Goal: Task Accomplishment & Management: Manage account settings

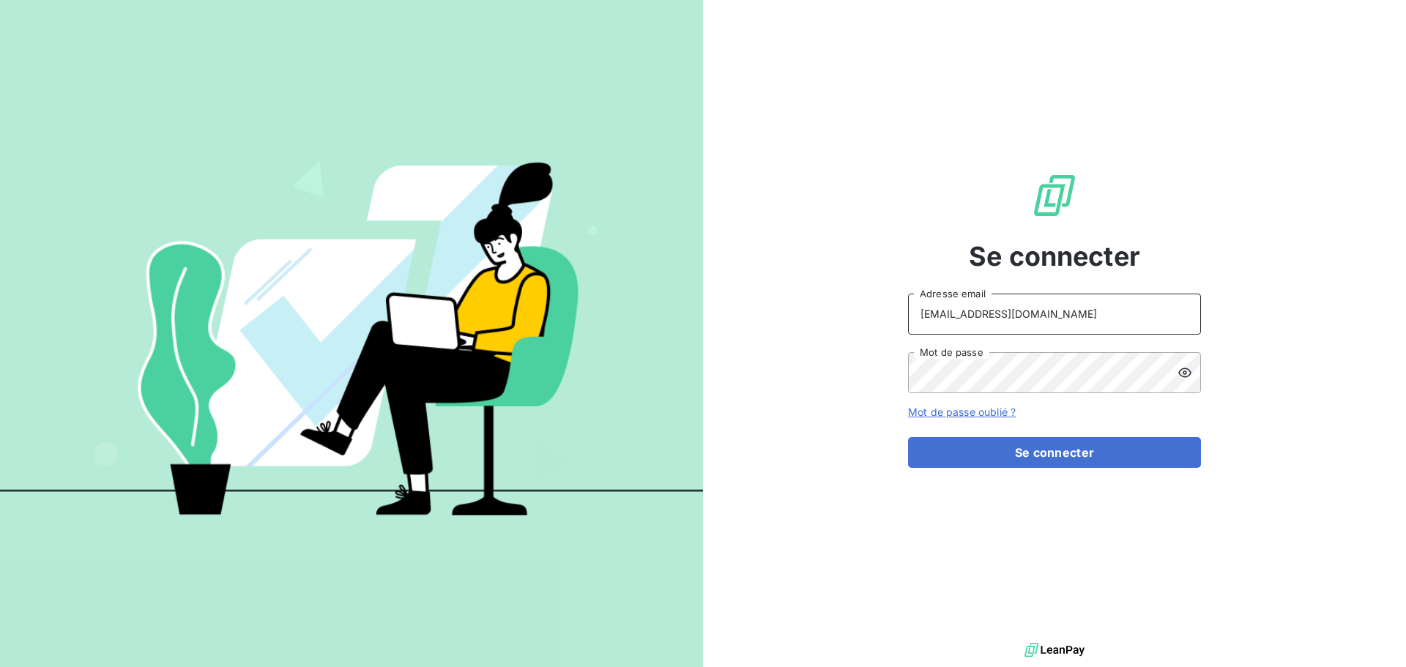
click at [1061, 313] on input "[EMAIL_ADDRESS][DOMAIN_NAME]" at bounding box center [1054, 314] width 293 height 41
type input "[EMAIL_ADDRESS][DOMAIN_NAME]"
click at [1083, 458] on button "Se connecter" at bounding box center [1054, 452] width 293 height 31
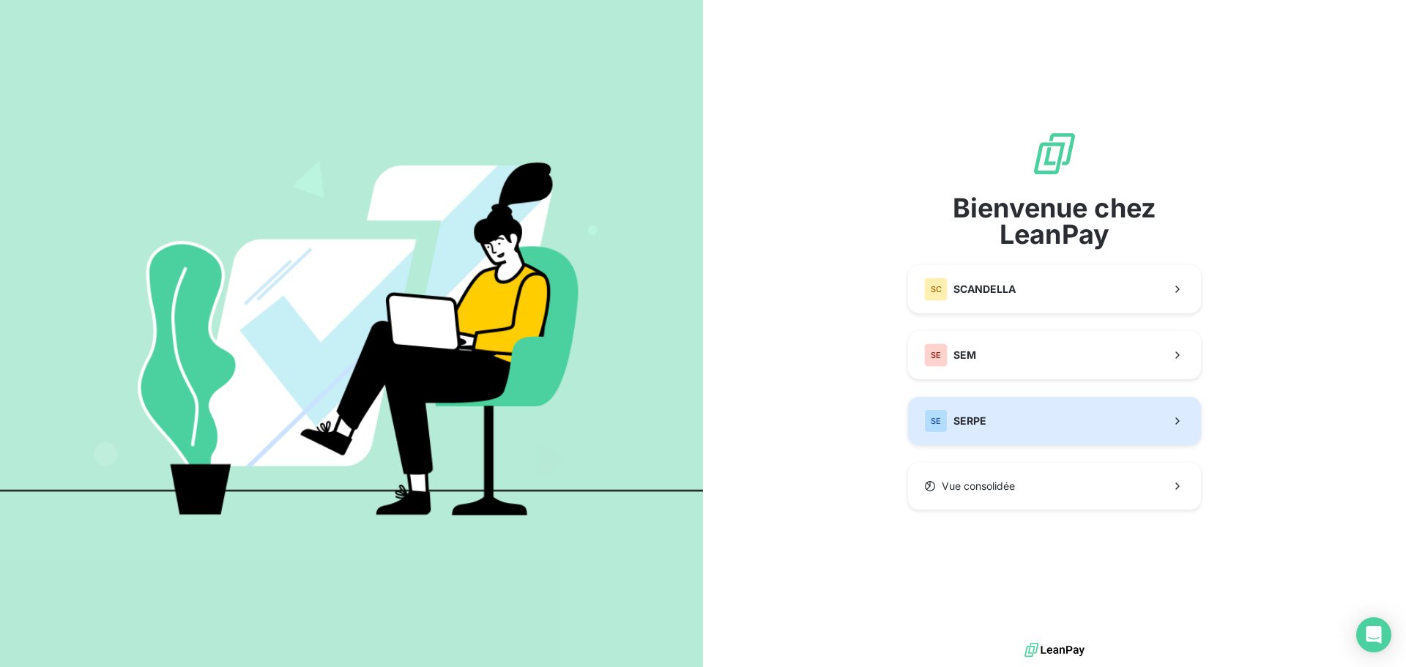
click at [979, 420] on span "SERPE" at bounding box center [969, 421] width 33 height 15
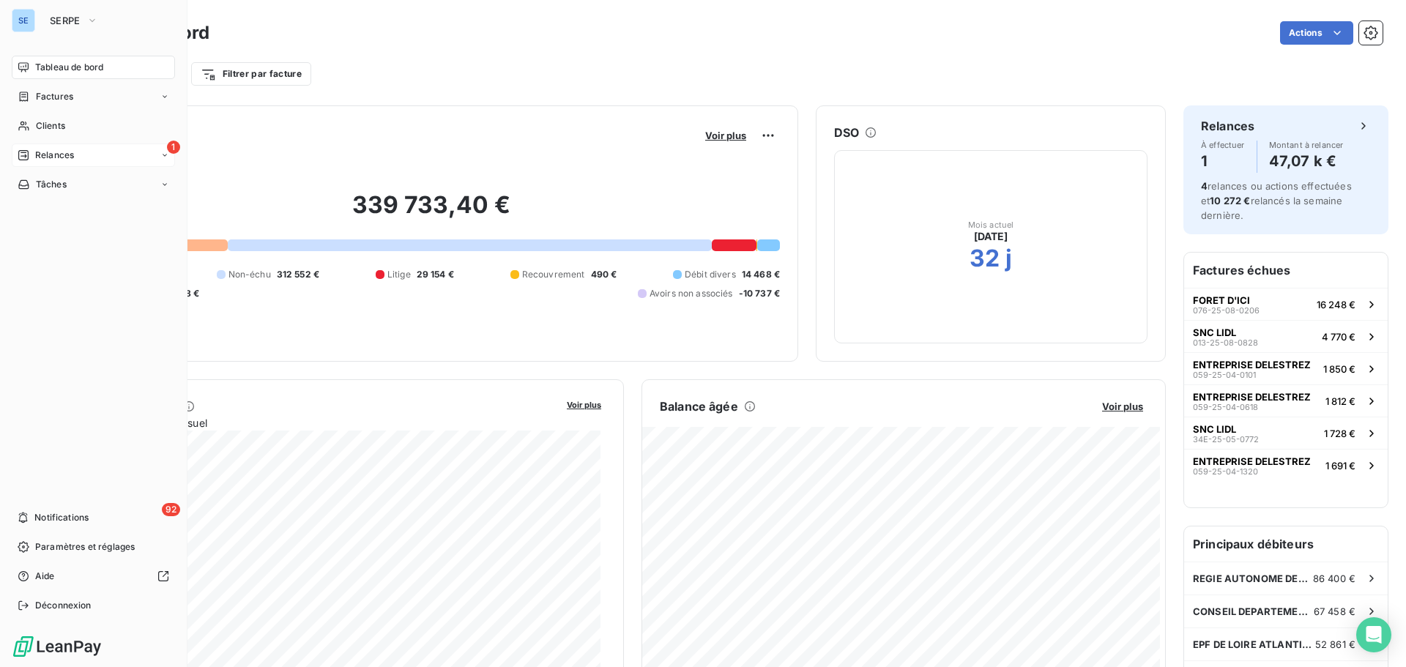
click at [92, 158] on div "1 Relances" at bounding box center [93, 154] width 163 height 23
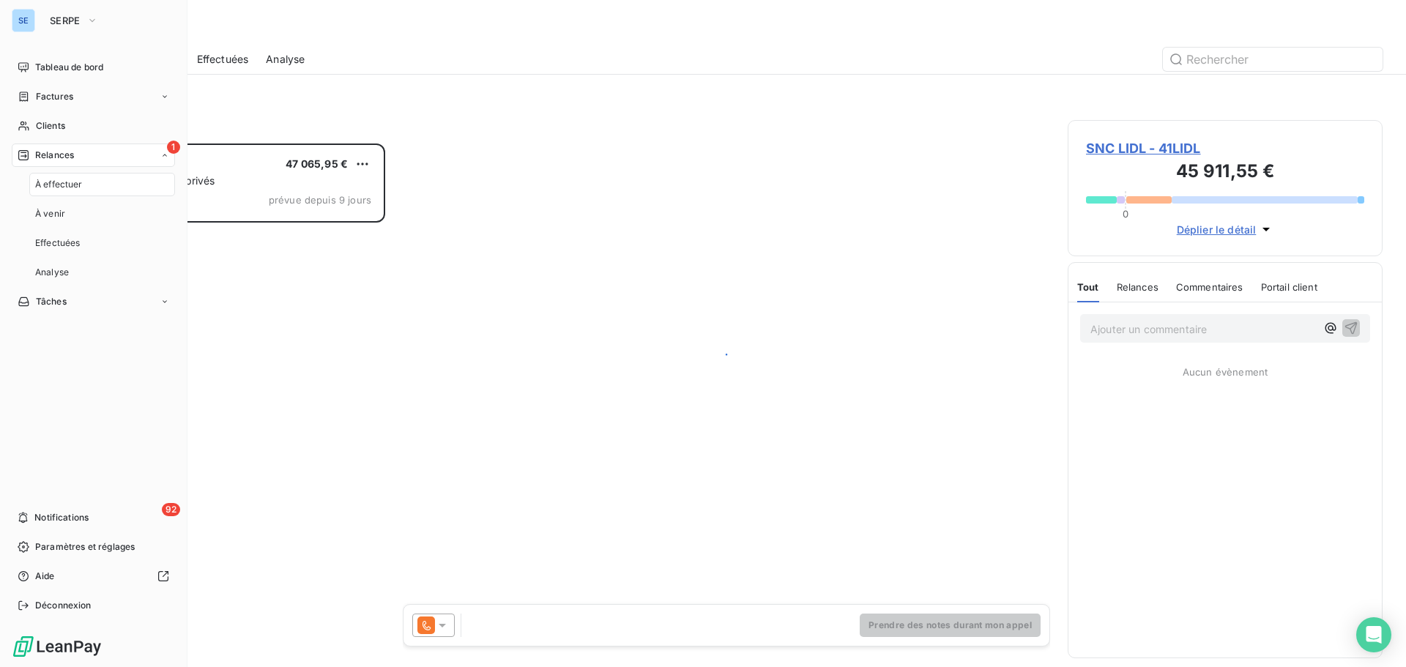
scroll to position [512, 304]
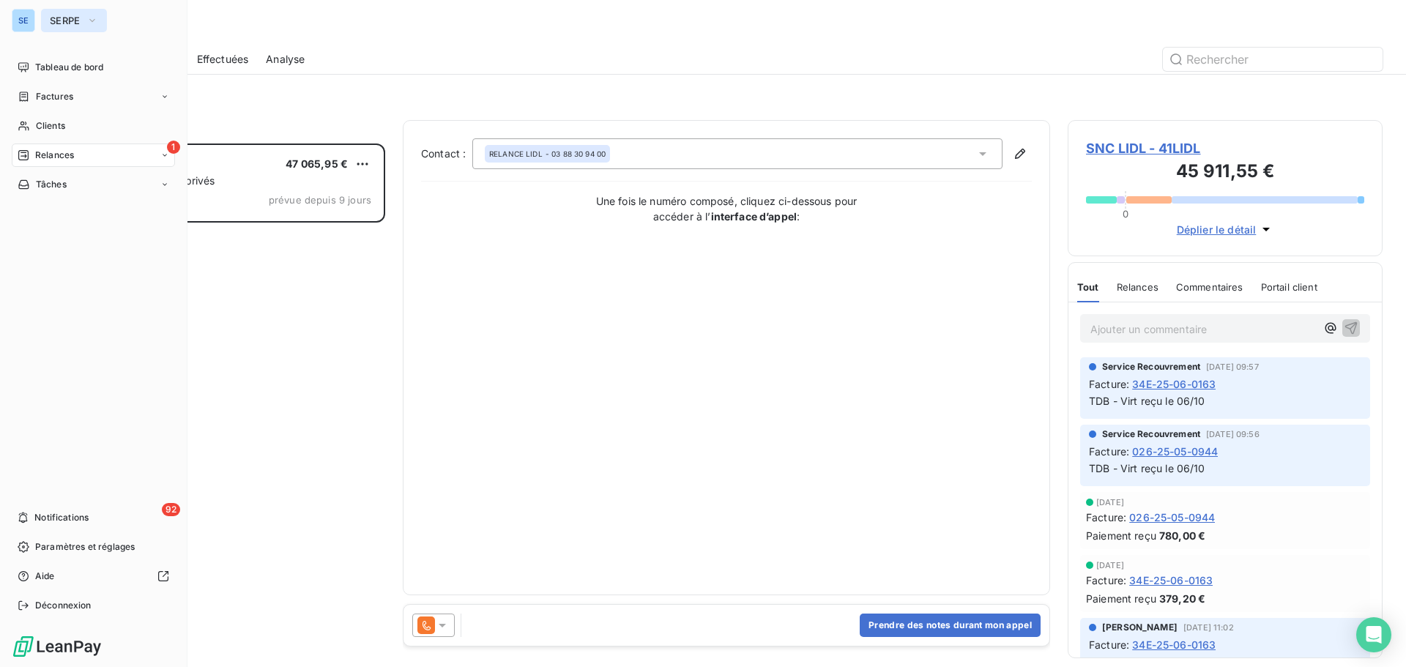
click at [92, 24] on icon "button" at bounding box center [92, 20] width 12 height 15
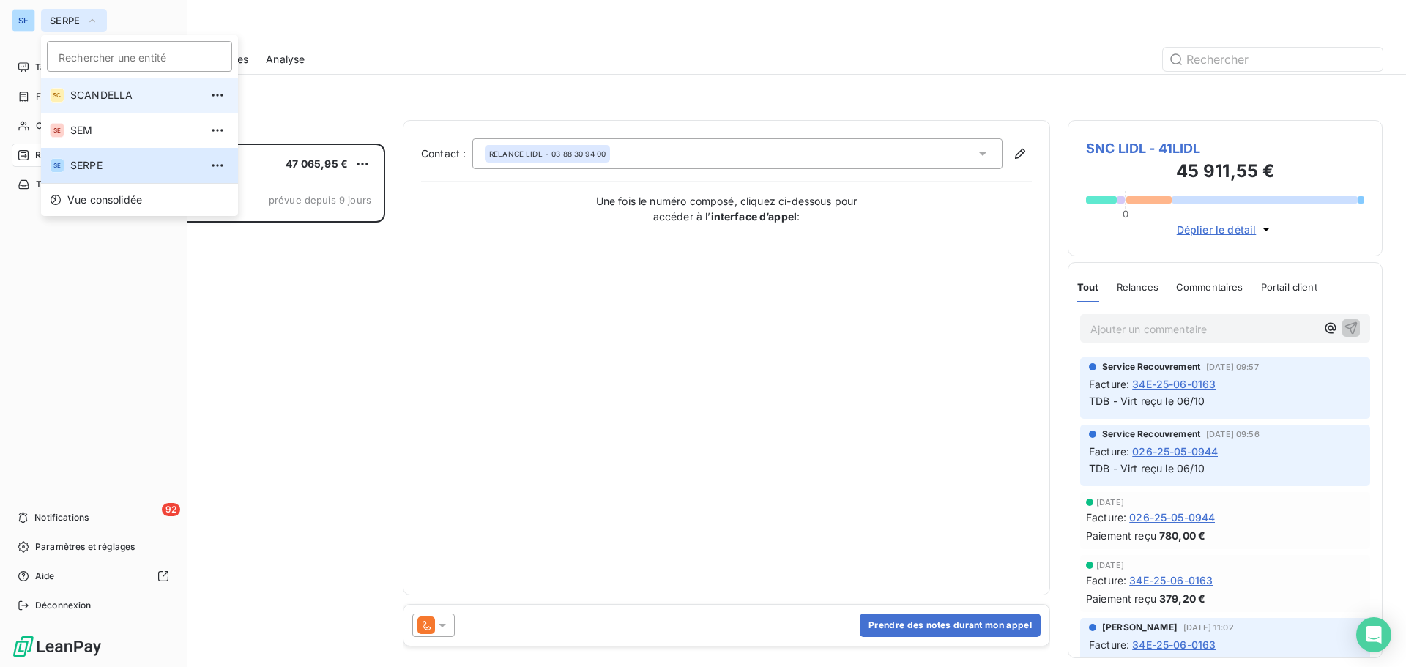
click at [104, 94] on span "SCANDELLA" at bounding box center [135, 95] width 130 height 15
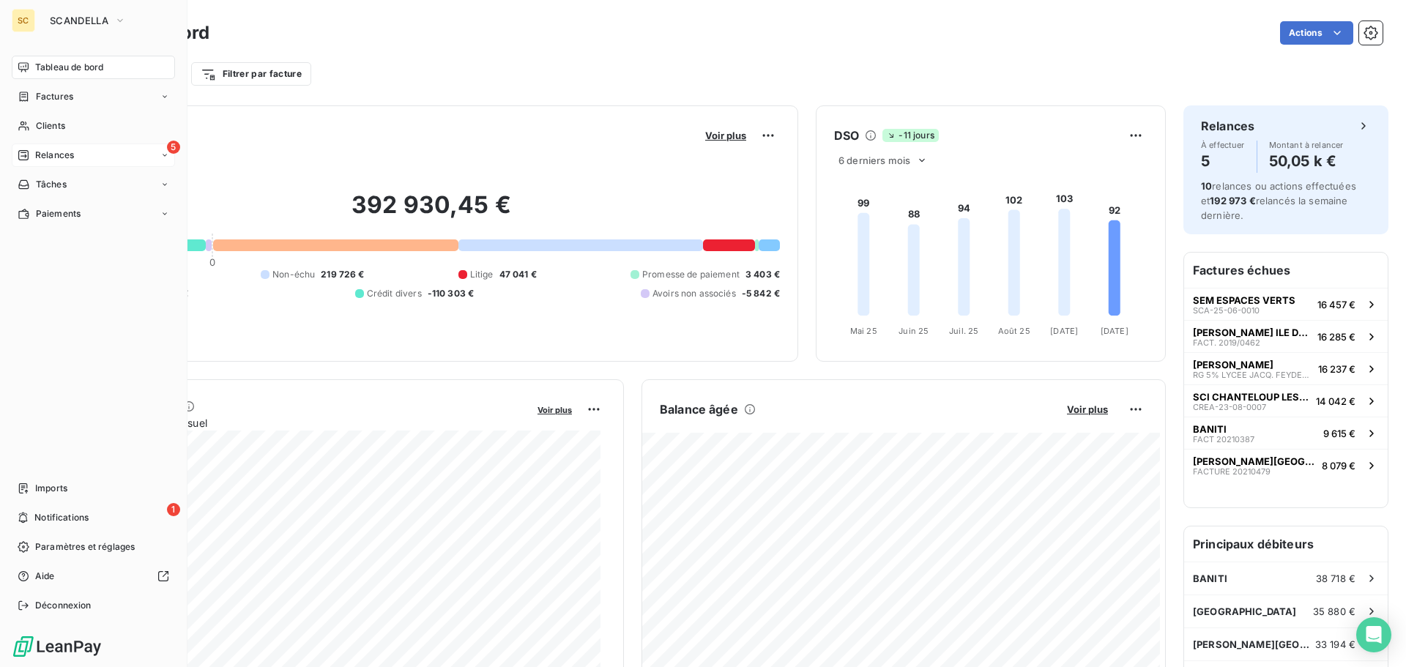
click at [78, 148] on div "5 Relances" at bounding box center [93, 154] width 163 height 23
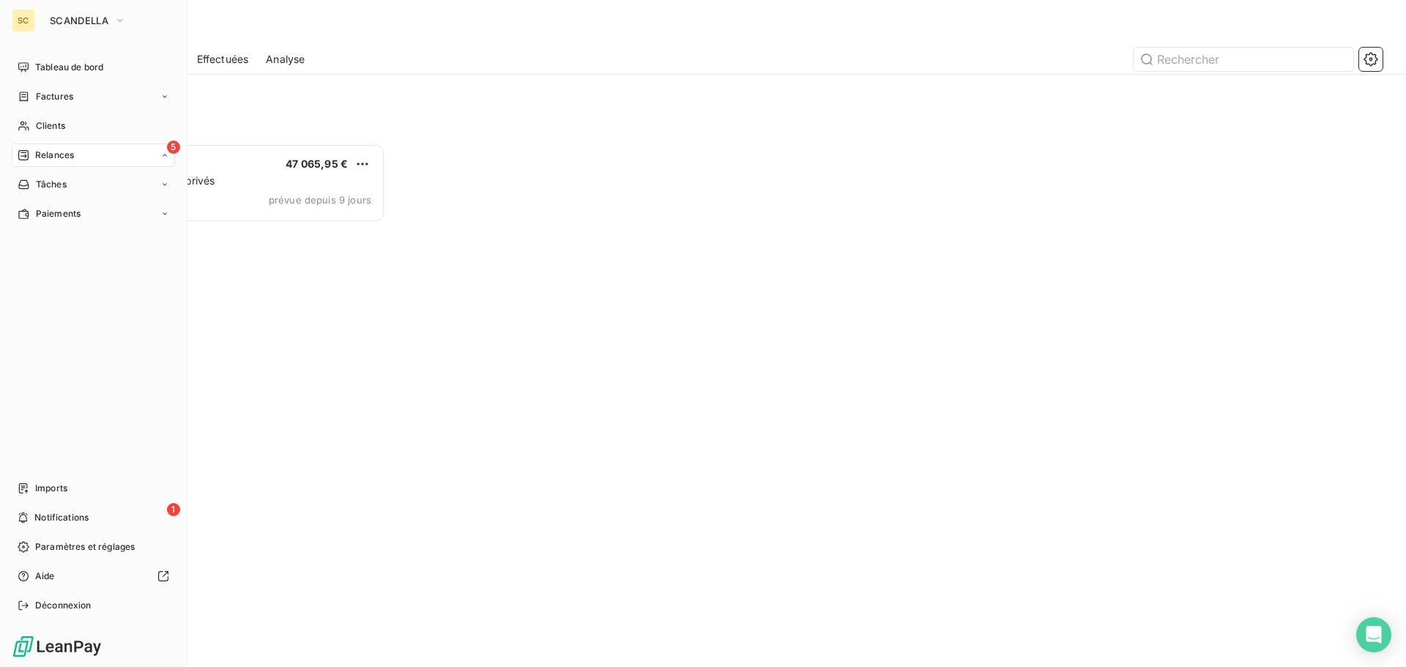
scroll to position [512, 304]
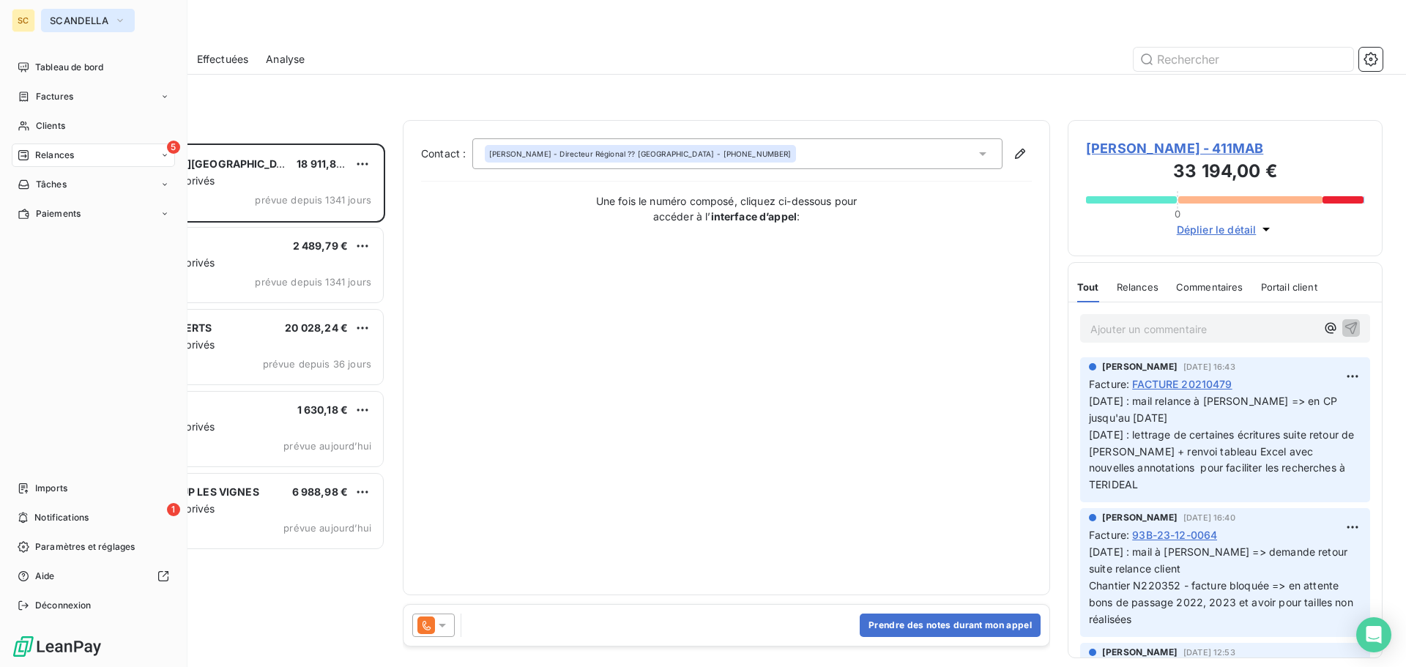
click at [80, 25] on span "SCANDELLA" at bounding box center [79, 21] width 59 height 12
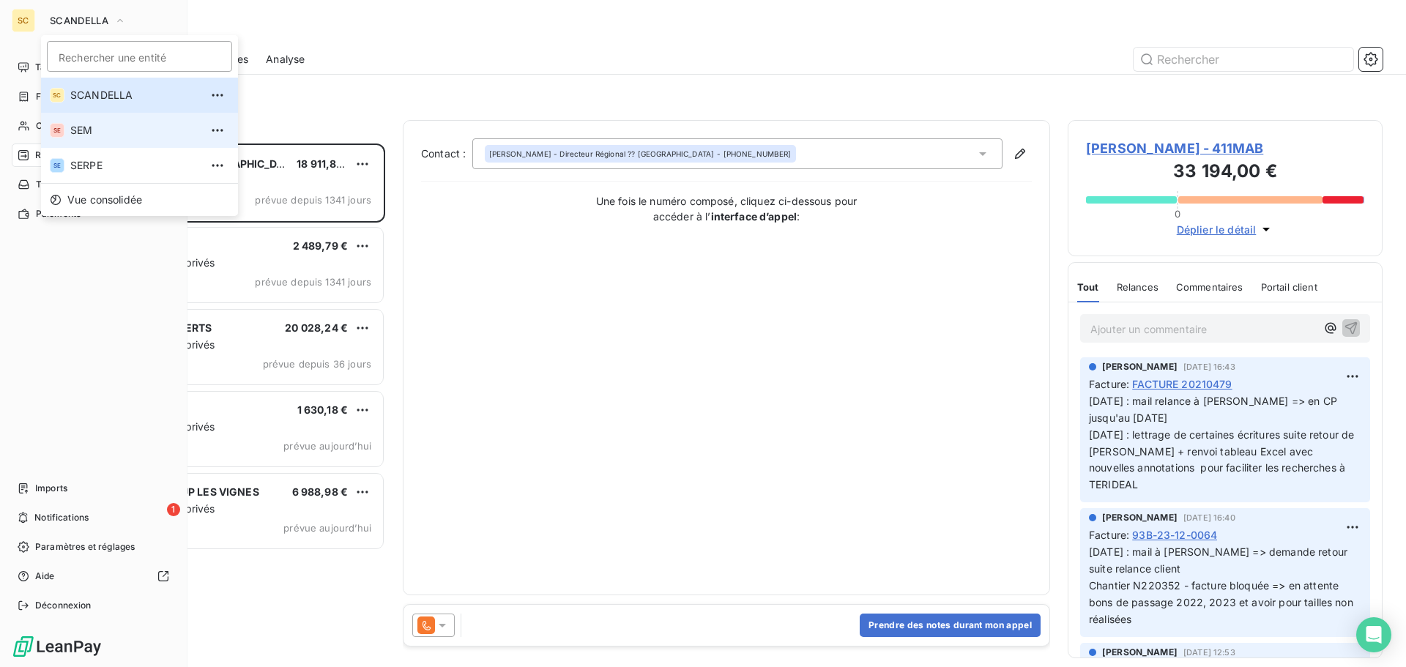
click at [87, 129] on span "SEM" at bounding box center [135, 130] width 130 height 15
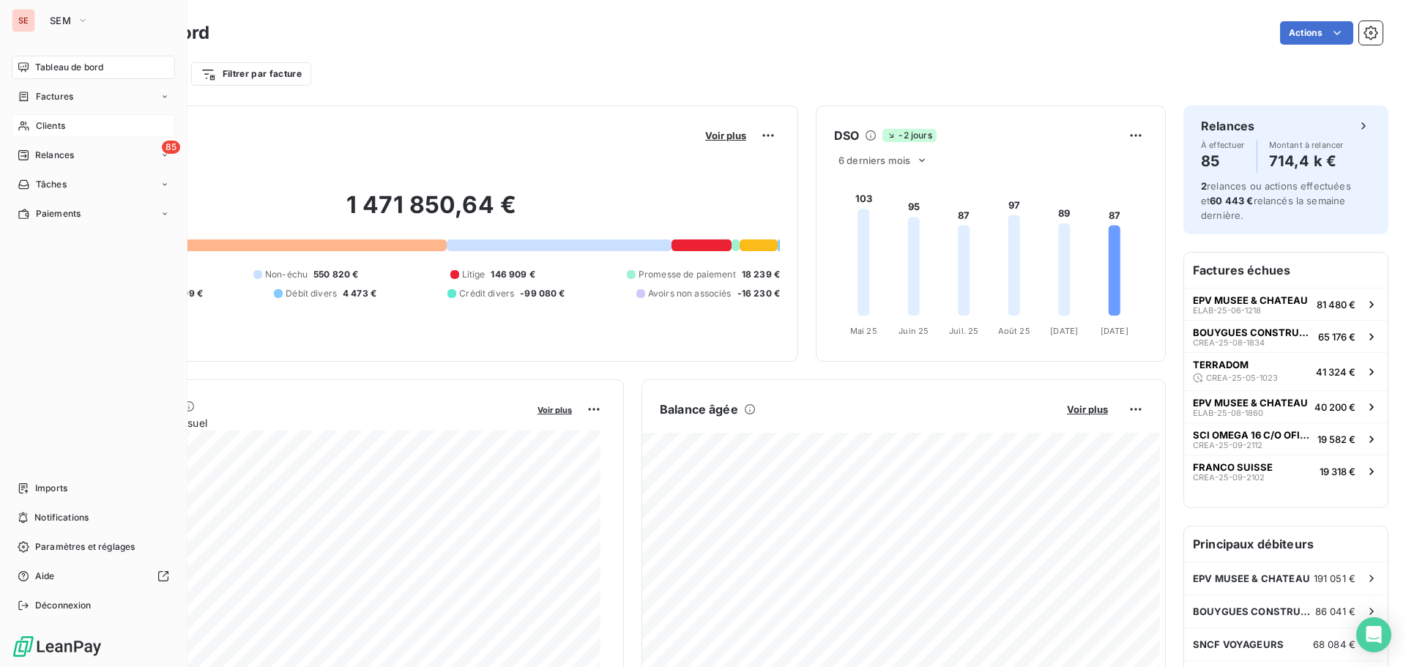
click at [69, 121] on div "Clients" at bounding box center [93, 125] width 163 height 23
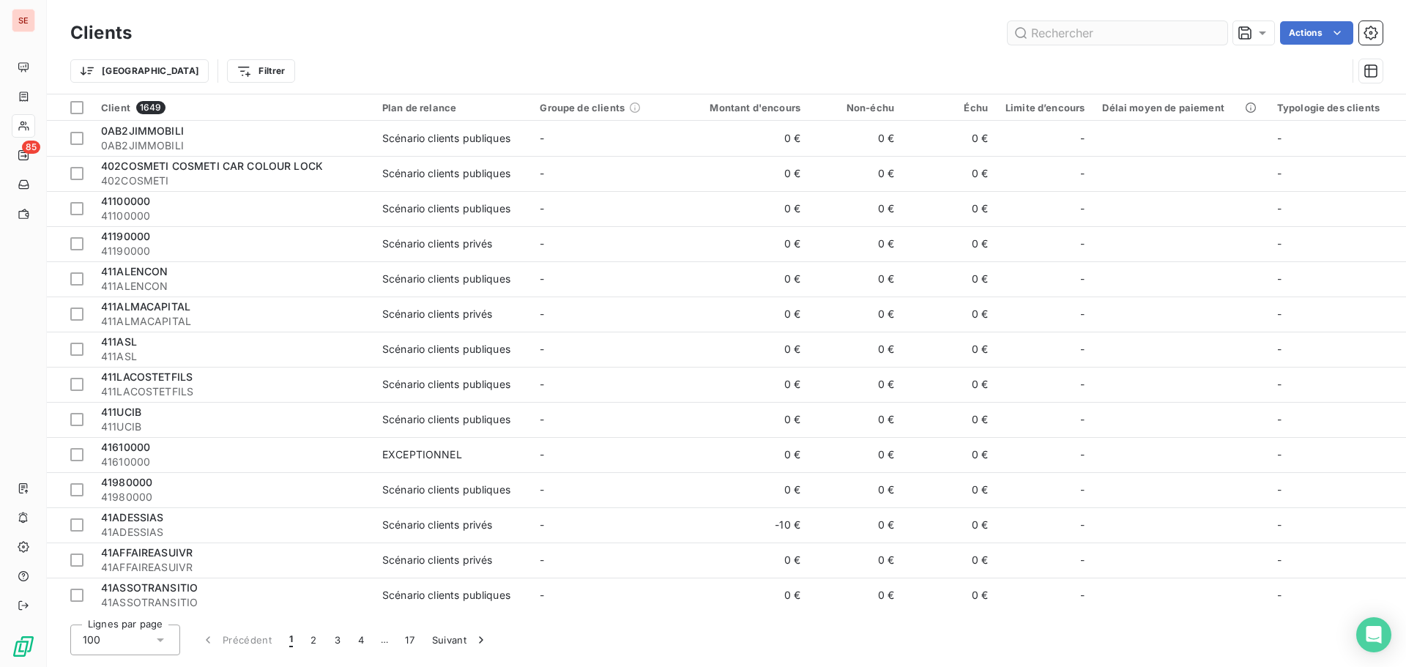
click at [1078, 34] on input "text" at bounding box center [1117, 32] width 220 height 23
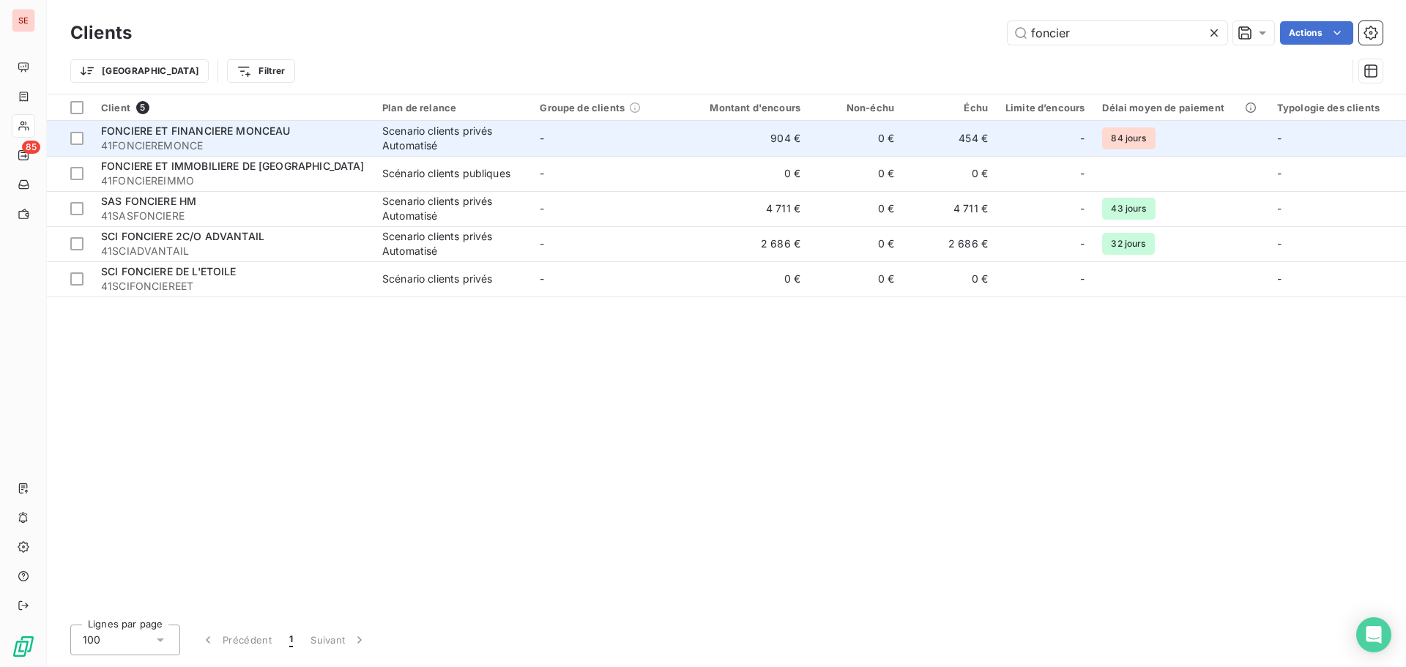
type input "foncier"
click at [389, 147] on div "Scenario clients privés Automatisé" at bounding box center [452, 138] width 140 height 29
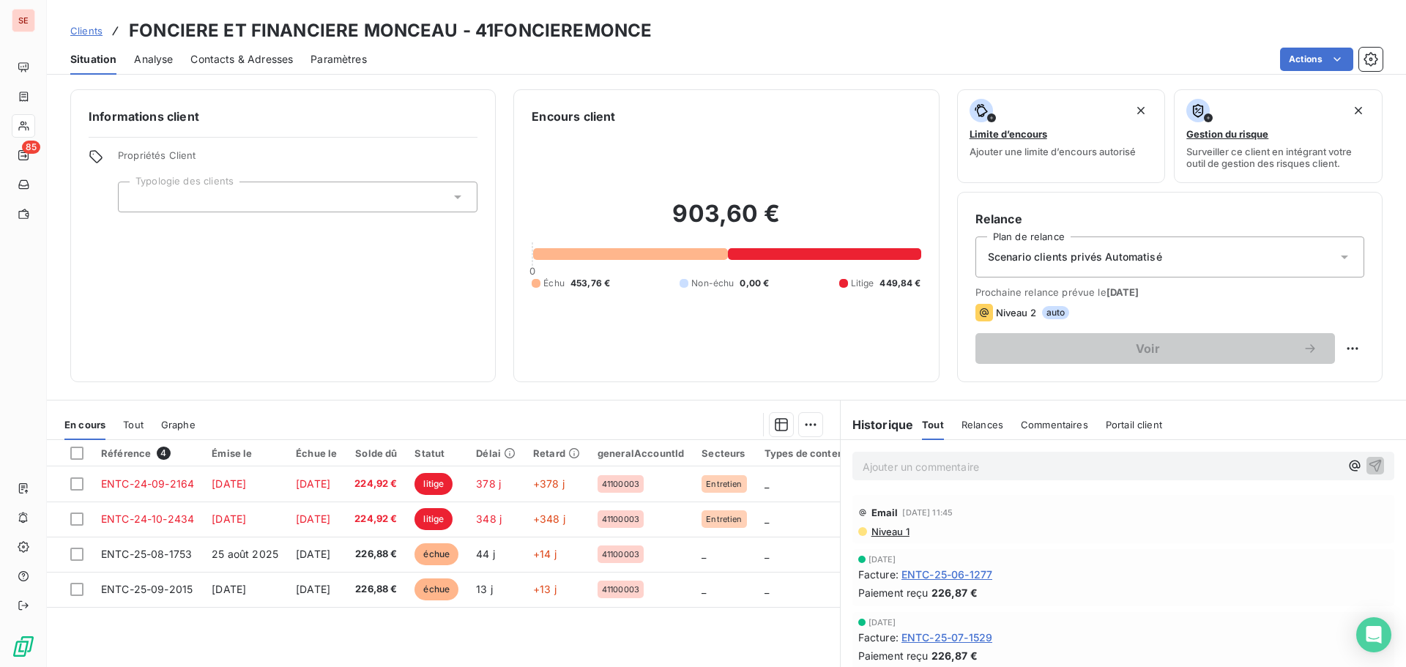
click at [232, 61] on span "Contacts & Adresses" at bounding box center [241, 59] width 102 height 15
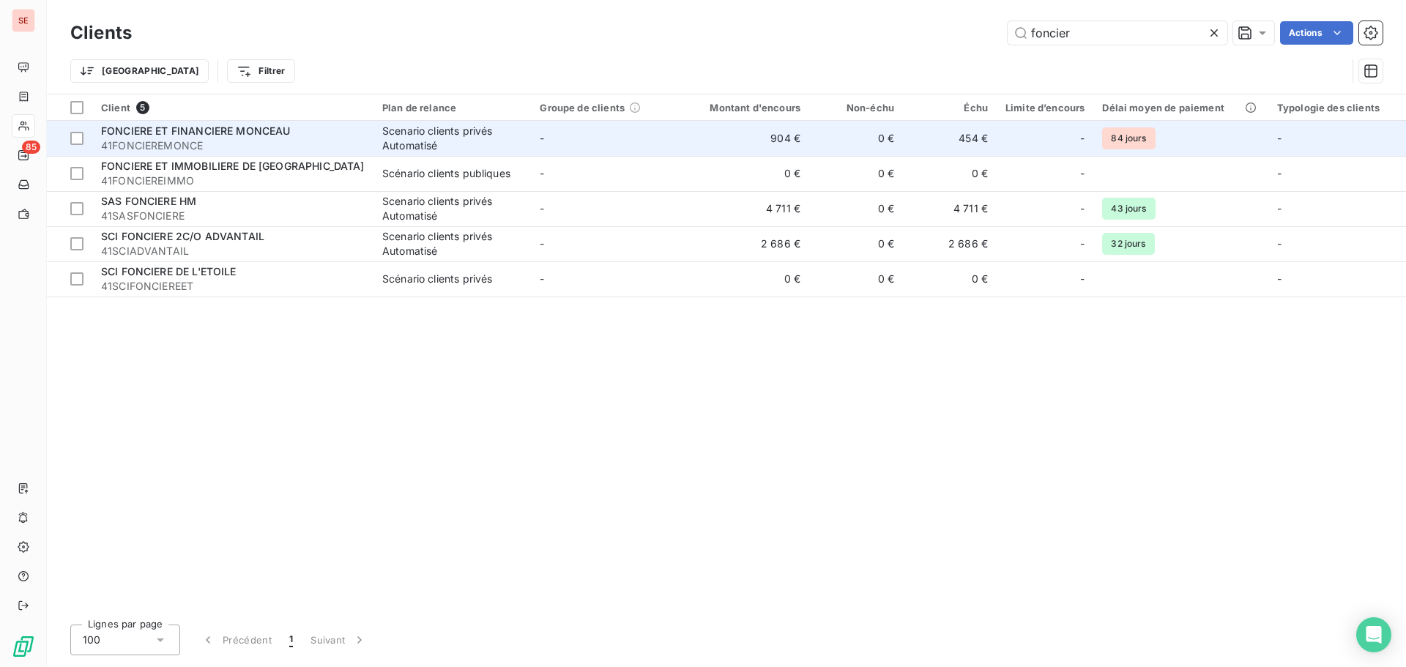
click at [157, 126] on span "FONCIERE ET FINANCIERE MONCEAU" at bounding box center [196, 130] width 190 height 12
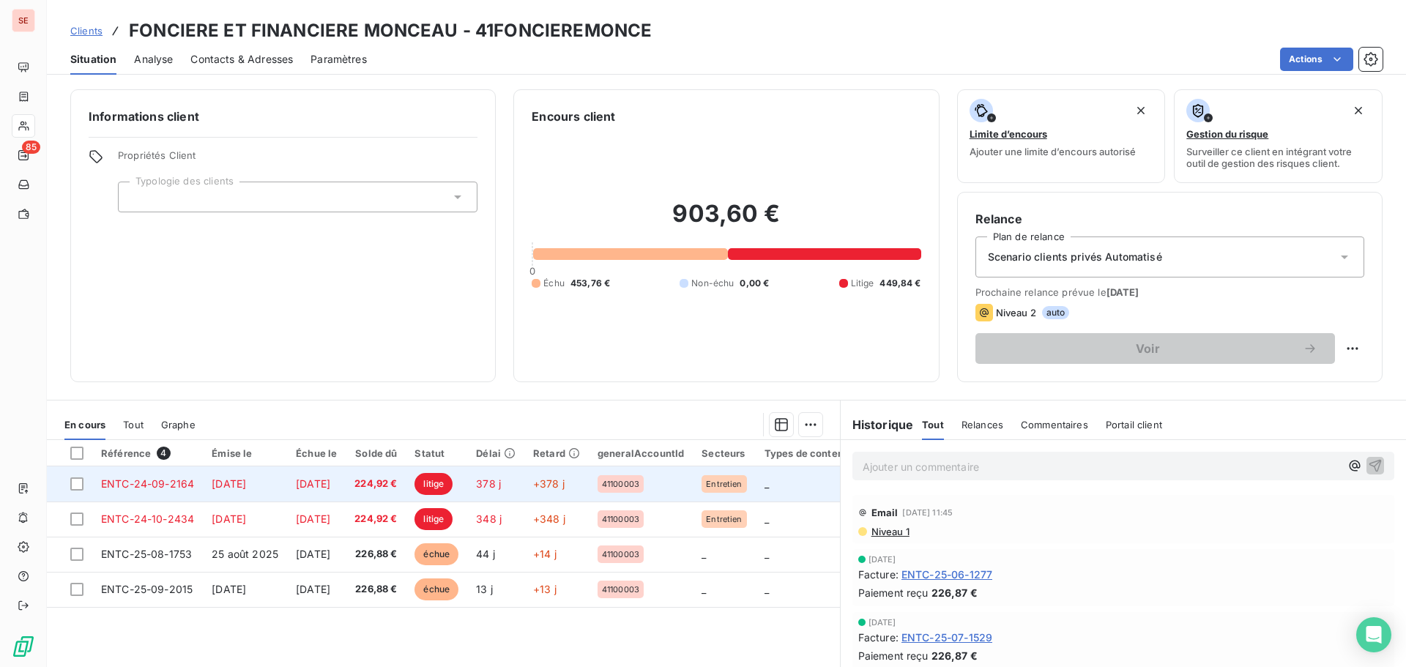
click at [185, 485] on span "ENTC-24-09-2164" at bounding box center [147, 483] width 93 height 12
click at [184, 485] on span "ENTC-24-09-2164" at bounding box center [147, 483] width 93 height 12
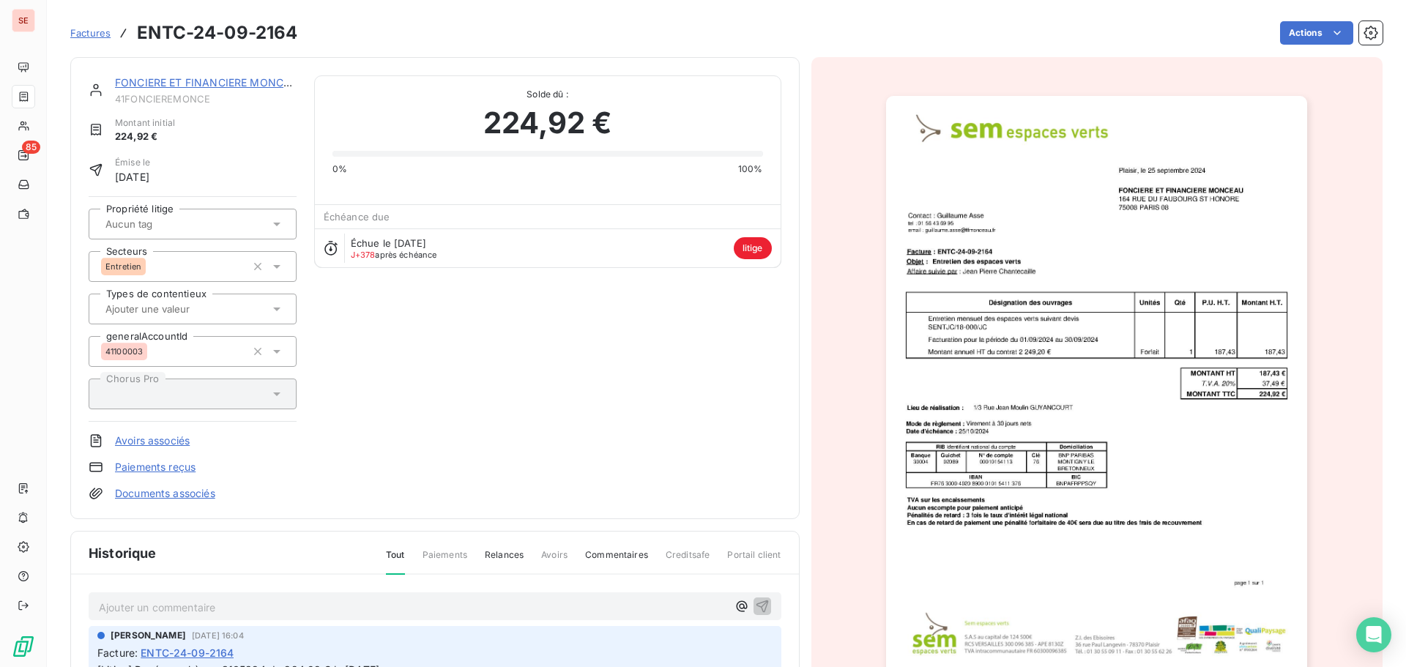
click at [184, 496] on link "Documents associés" at bounding box center [165, 493] width 100 height 15
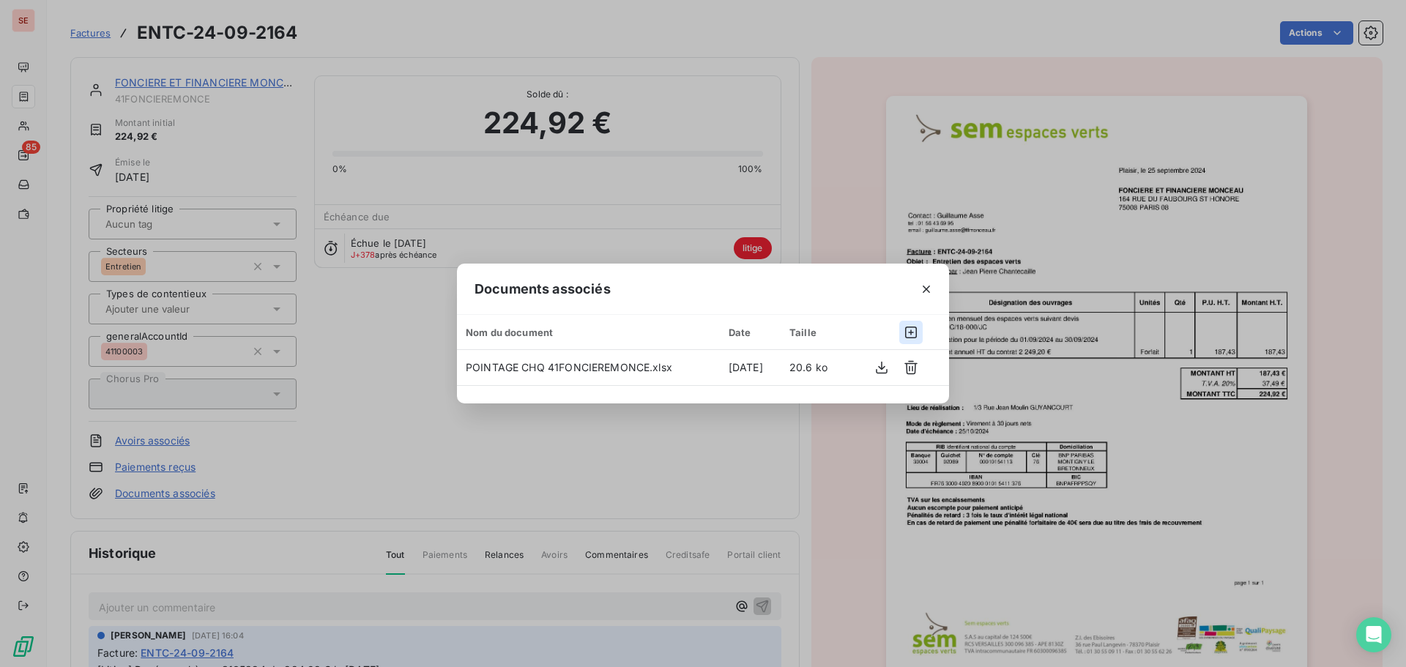
click at [910, 334] on icon "button" at bounding box center [910, 332] width 15 height 15
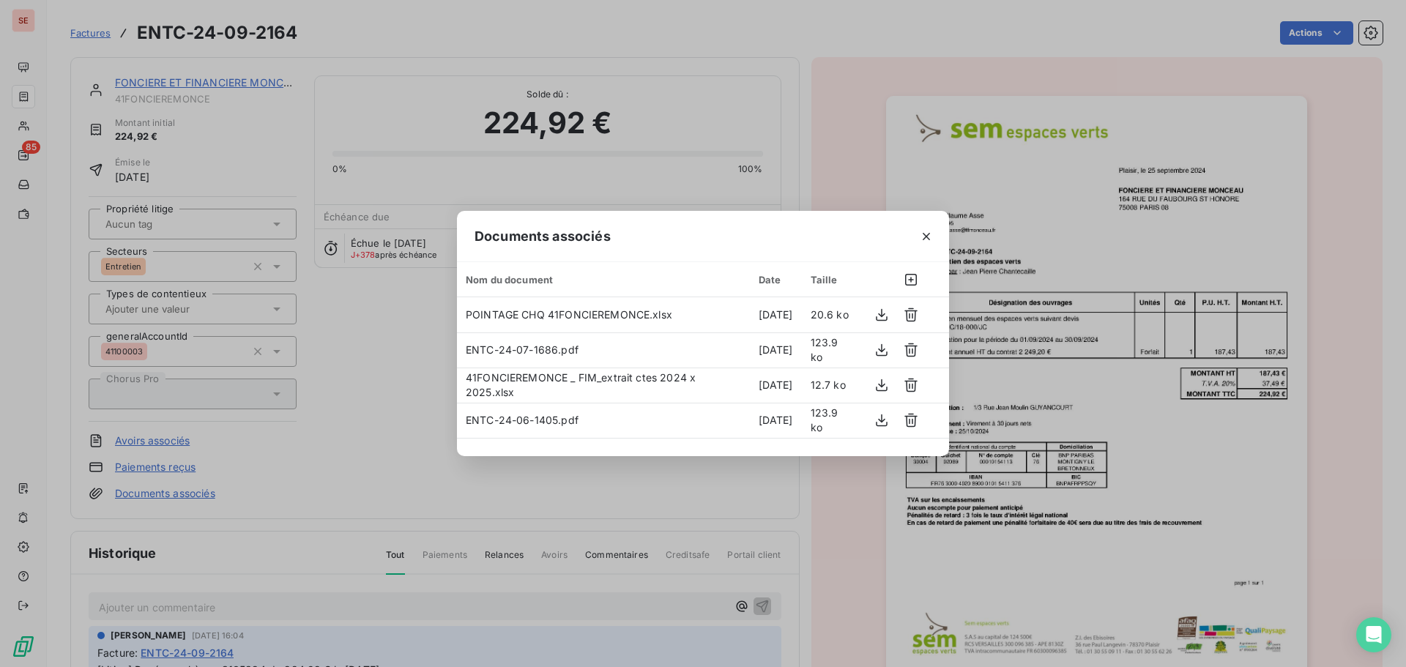
click at [348, 550] on div "Documents associés Nom du document Date Taille POINTAGE CHQ 41FONCIEREMONCE.xls…" at bounding box center [703, 333] width 1406 height 667
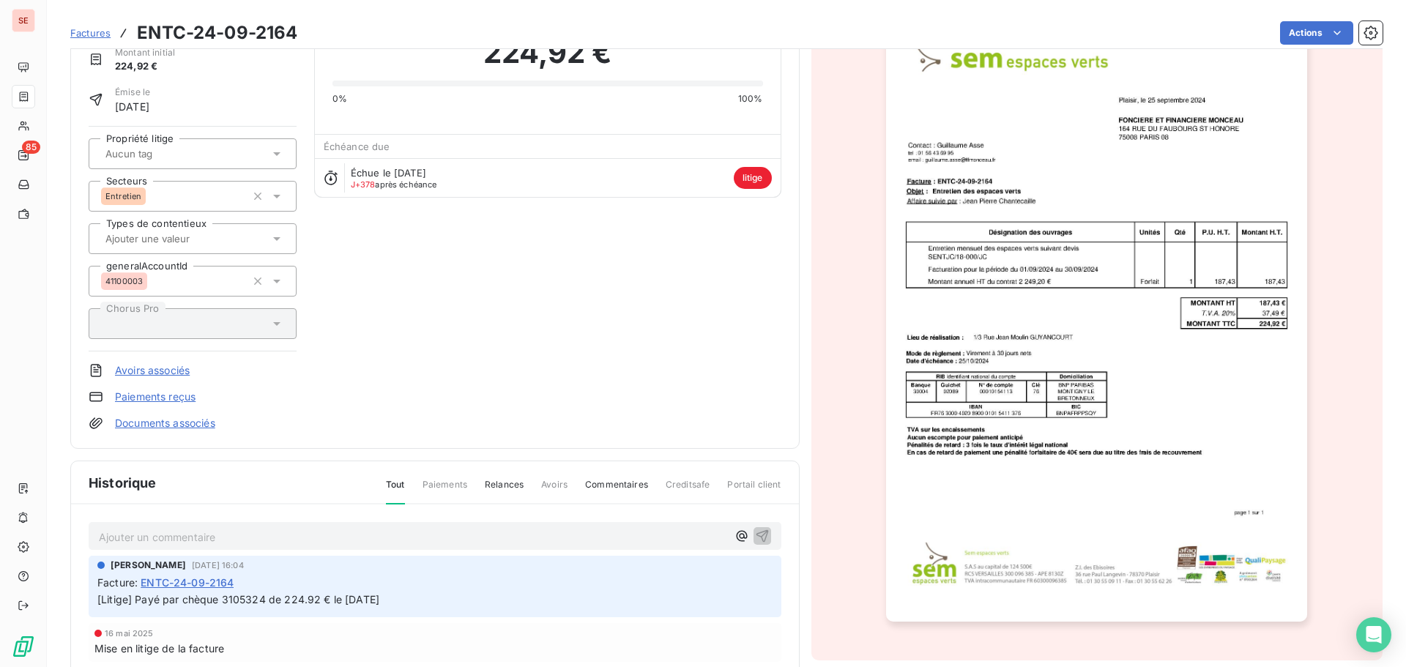
scroll to position [147, 0]
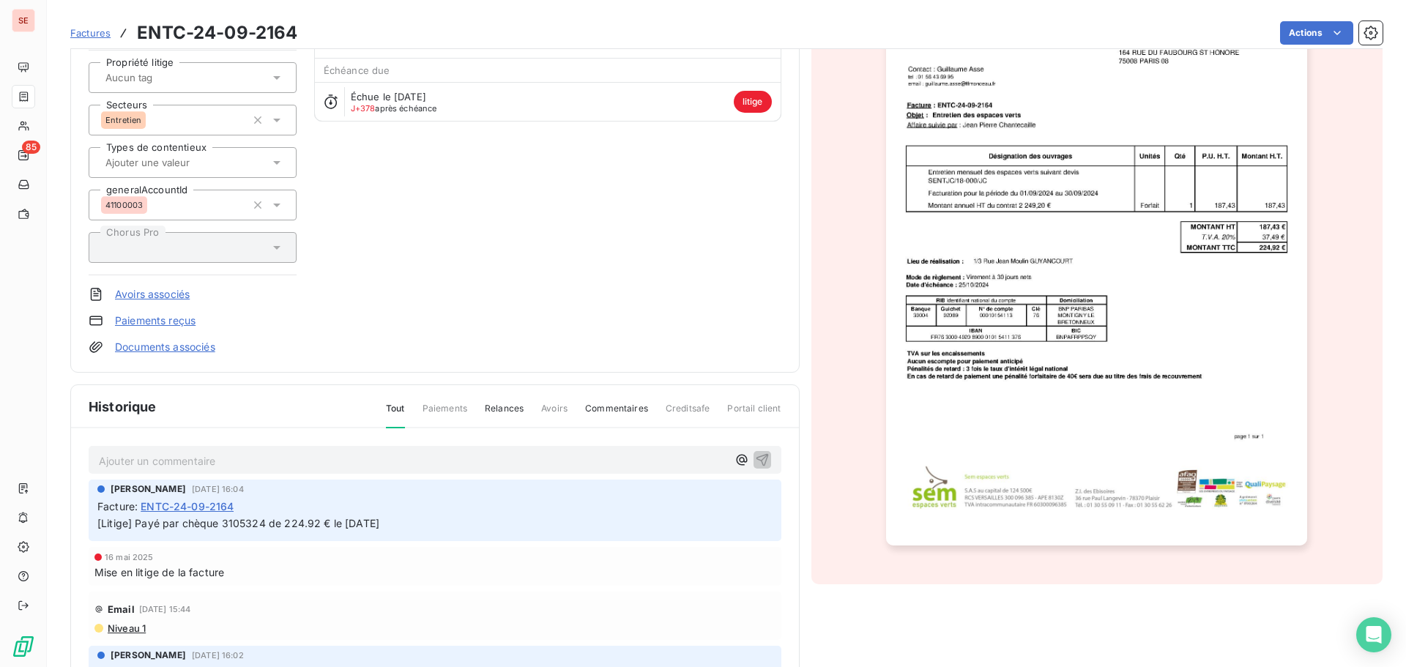
click at [308, 464] on p "Ajouter un commentaire ﻿" at bounding box center [413, 461] width 628 height 18
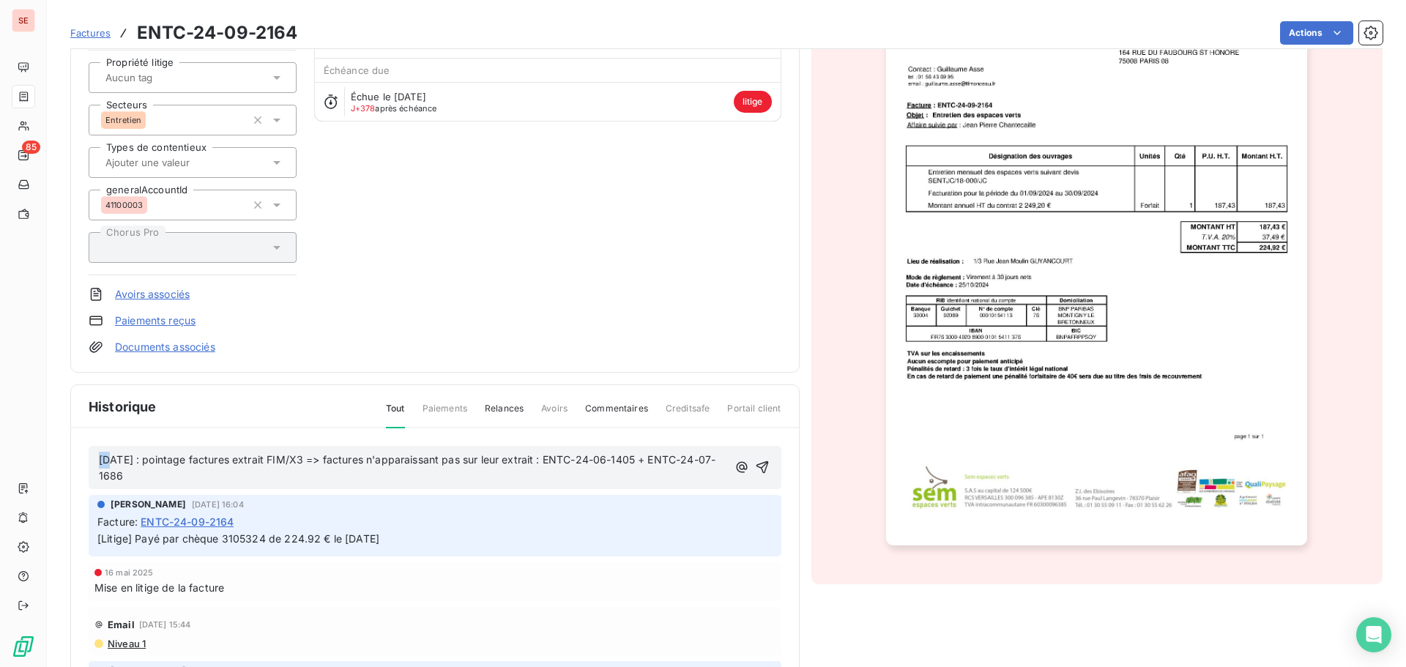
drag, startPoint x: 111, startPoint y: 460, endPoint x: 75, endPoint y: 458, distance: 35.9
click at [75, 458] on div "[DATE] : pointage factures extrait FIM/X3 => factures n'apparaissant pas sur le…" at bounding box center [435, 597] width 728 height 339
click at [183, 474] on p "[DATE] : pointage factures extrait FIM/X3 => factures n'apparaissant pas sur le…" at bounding box center [413, 469] width 628 height 34
click at [224, 476] on p "[DATE] : pointage factures extrait FIM/X3 => factures n'apparaissant pas sur le…" at bounding box center [414, 469] width 631 height 34
click at [757, 463] on icon "button" at bounding box center [763, 467] width 12 height 12
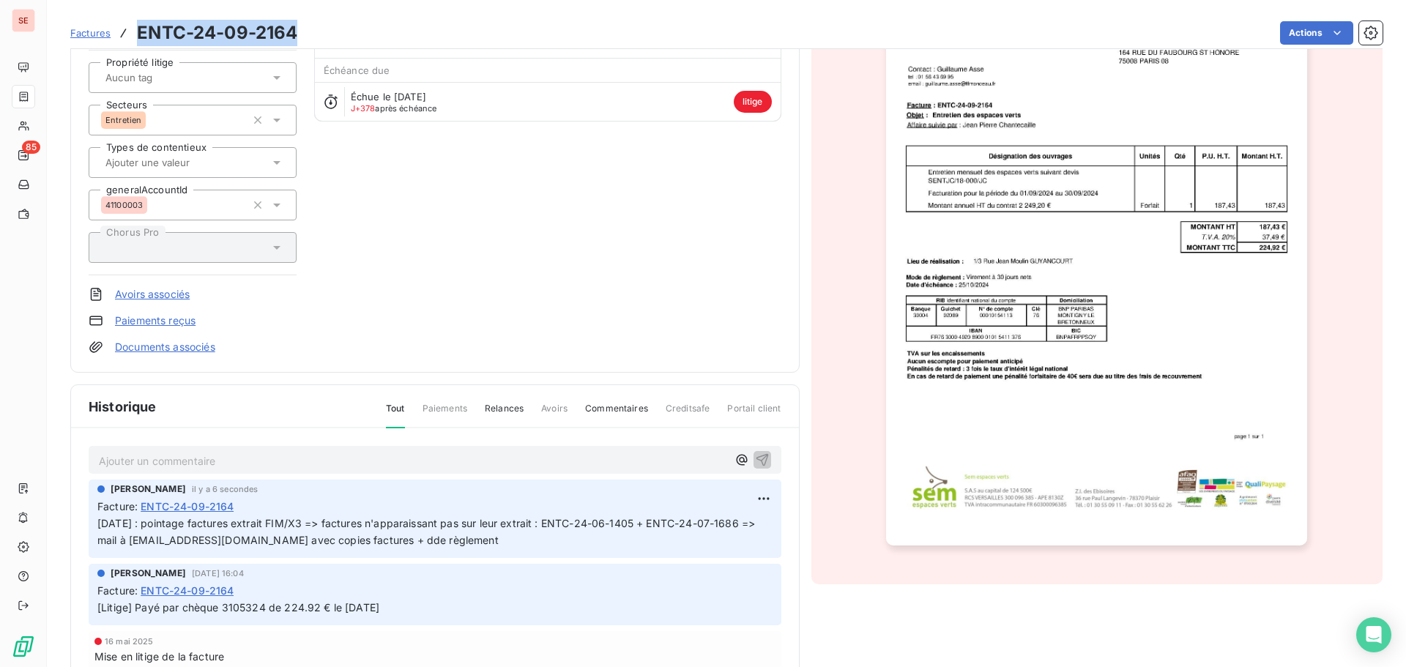
drag, startPoint x: 136, startPoint y: 31, endPoint x: 299, endPoint y: 32, distance: 162.5
click at [299, 32] on div "Factures ENTC-24-09-2164 Actions" at bounding box center [726, 33] width 1312 height 31
copy h3 "ENTC-24-09-2164"
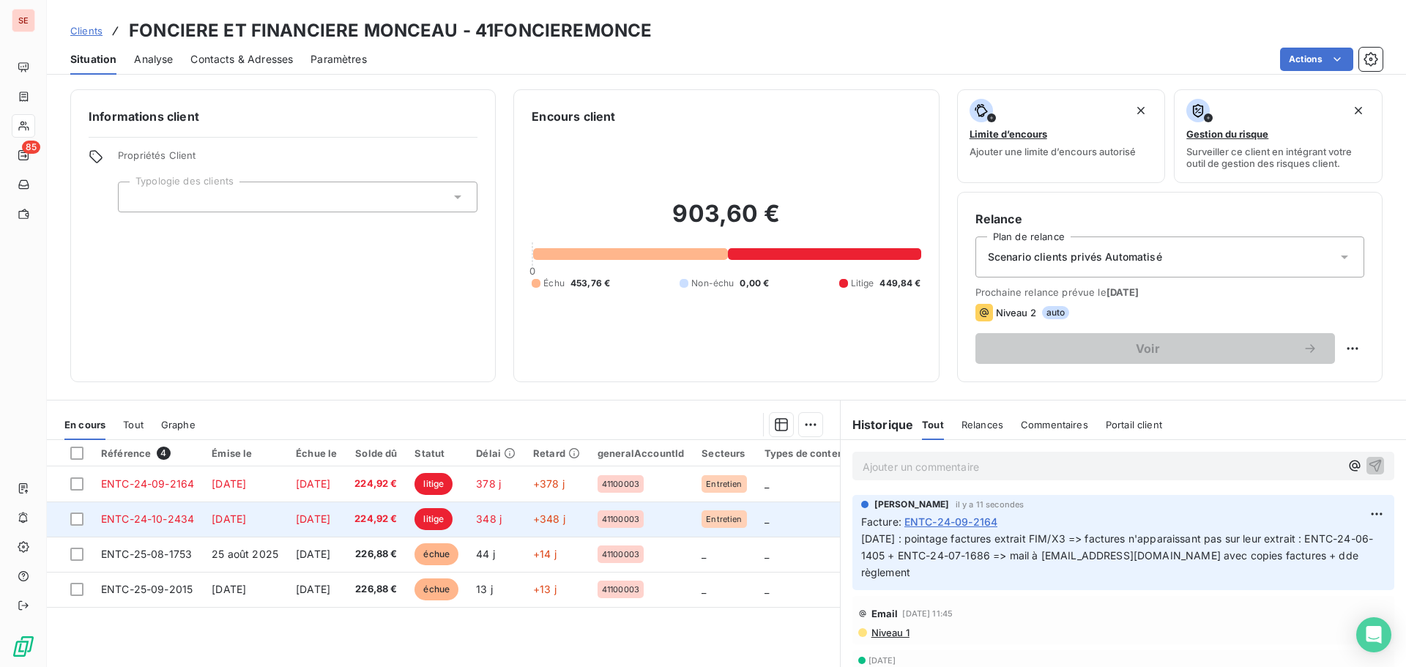
click at [246, 522] on span "[DATE]" at bounding box center [229, 518] width 34 height 12
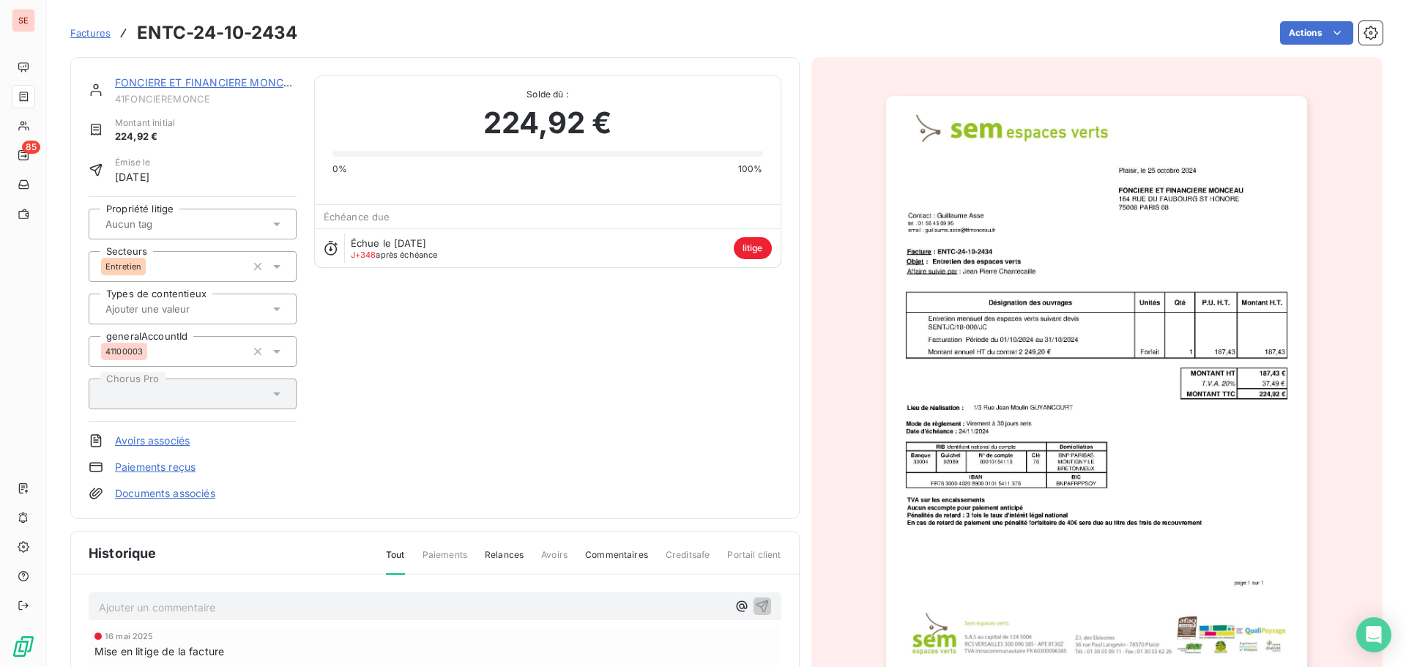
click at [220, 611] on p "Ajouter un commentaire ﻿" at bounding box center [413, 607] width 628 height 18
click at [101, 603] on span "ENTC-24-09-2164" at bounding box center [145, 606] width 93 height 12
click at [755, 605] on icon "button" at bounding box center [762, 605] width 15 height 15
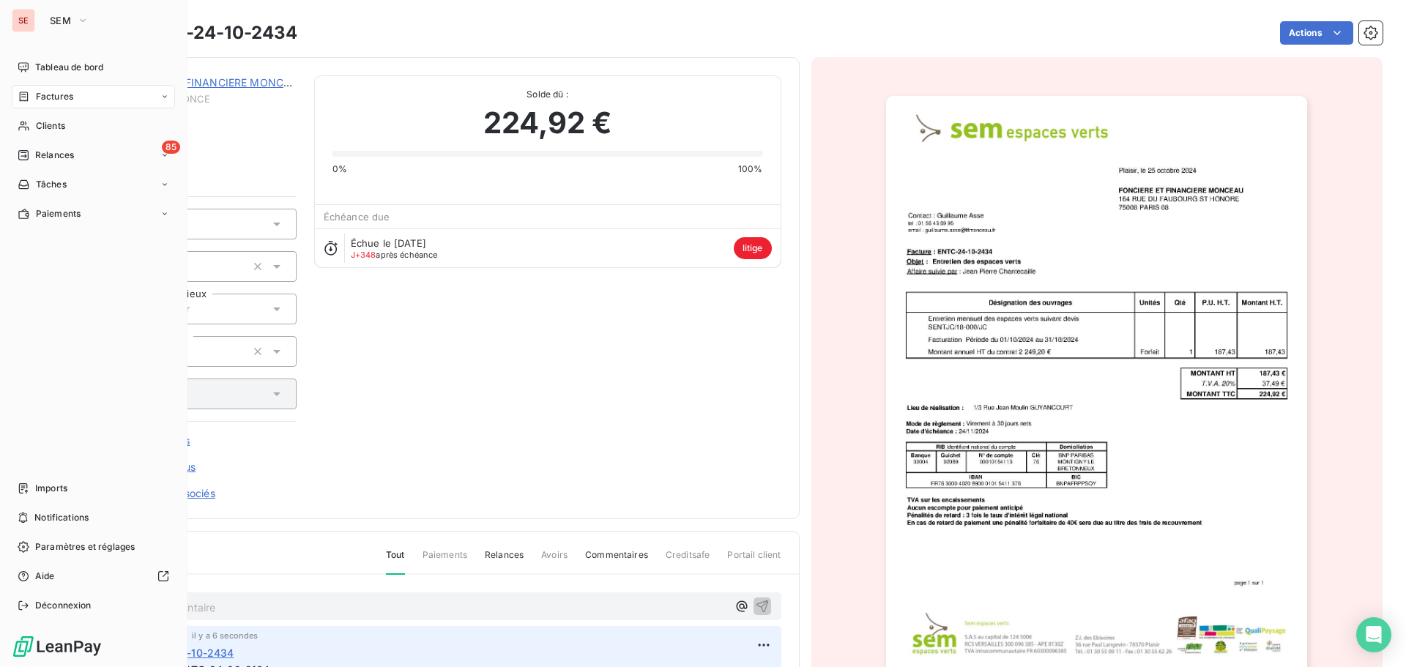
click at [60, 94] on span "Factures" at bounding box center [54, 96] width 37 height 13
click at [45, 130] on span "Factures" at bounding box center [53, 125] width 37 height 13
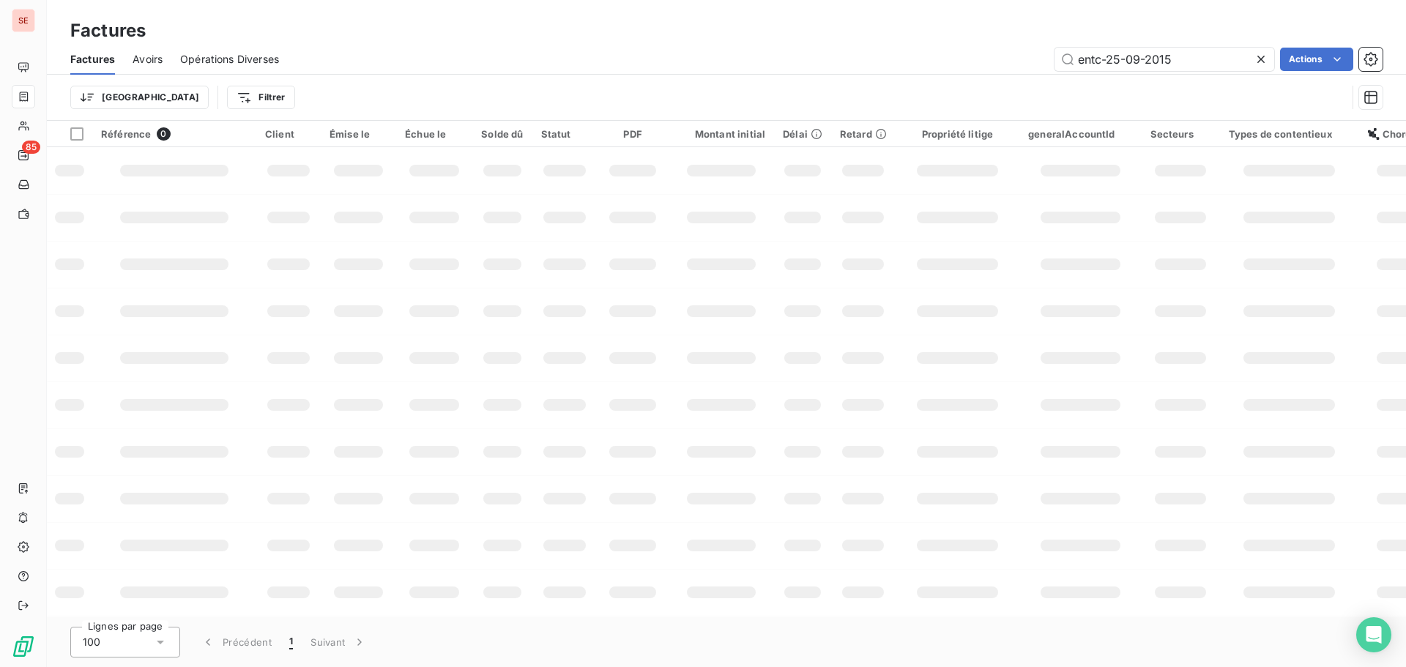
drag, startPoint x: 1184, startPoint y: 61, endPoint x: 1014, endPoint y: 68, distance: 170.0
click at [1016, 69] on div "entc-25-09-2015 Actions" at bounding box center [839, 59] width 1086 height 23
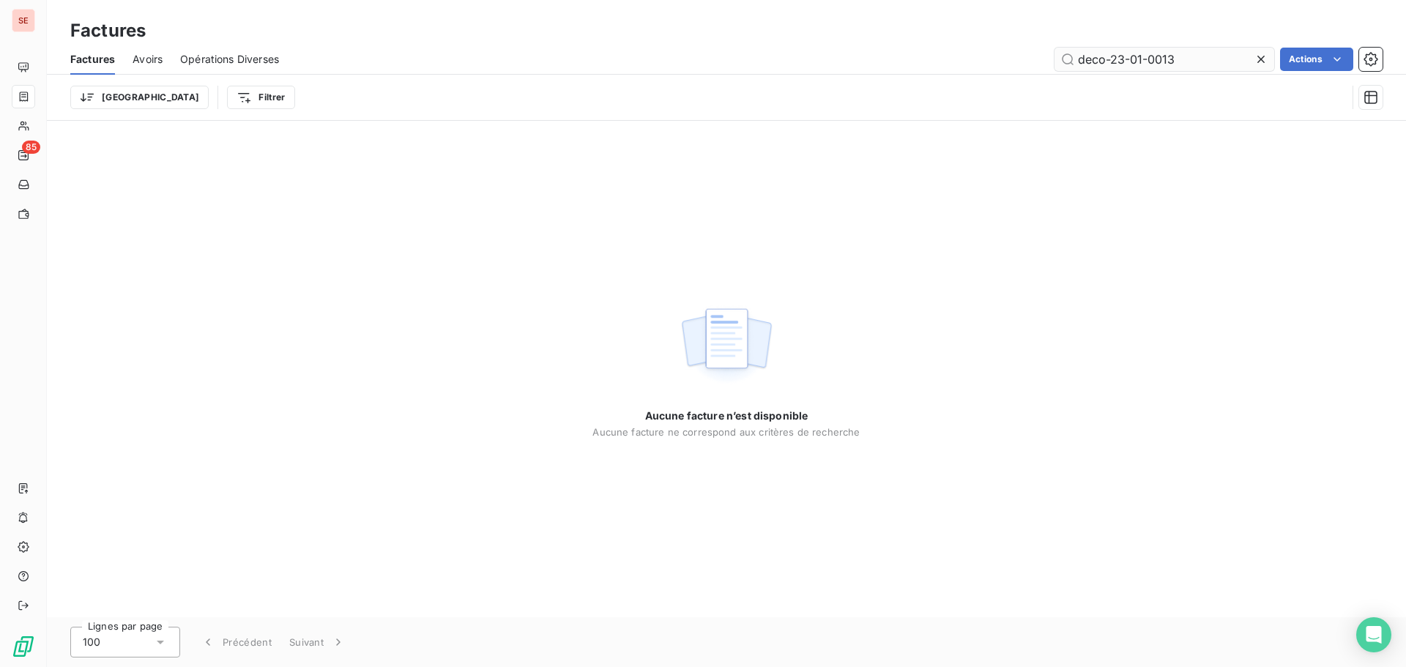
click at [1112, 56] on input "deco-23-01-0013" at bounding box center [1164, 59] width 220 height 23
click at [1124, 57] on input "deco23-01-0013" at bounding box center [1164, 59] width 220 height 23
click at [1136, 57] on input "deco2301-0013" at bounding box center [1164, 59] width 220 height 23
drag, startPoint x: 1204, startPoint y: 64, endPoint x: 1005, endPoint y: 76, distance: 198.8
click at [1005, 76] on div "Factures Avoirs Opérations Diverses deco23010013 Actions Trier Filtrer" at bounding box center [726, 82] width 1359 height 76
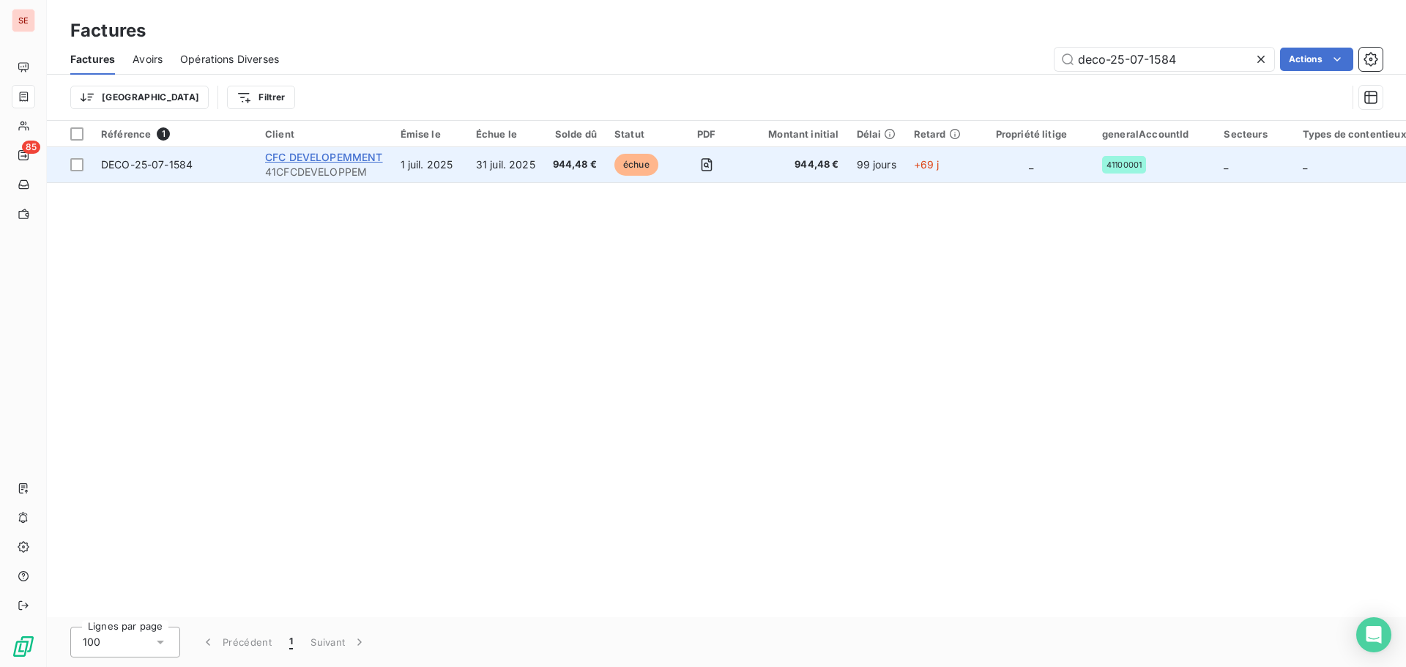
type input "deco-25-07-1584"
click at [273, 158] on span "CFC DEVELOPEMMENT" at bounding box center [324, 157] width 118 height 12
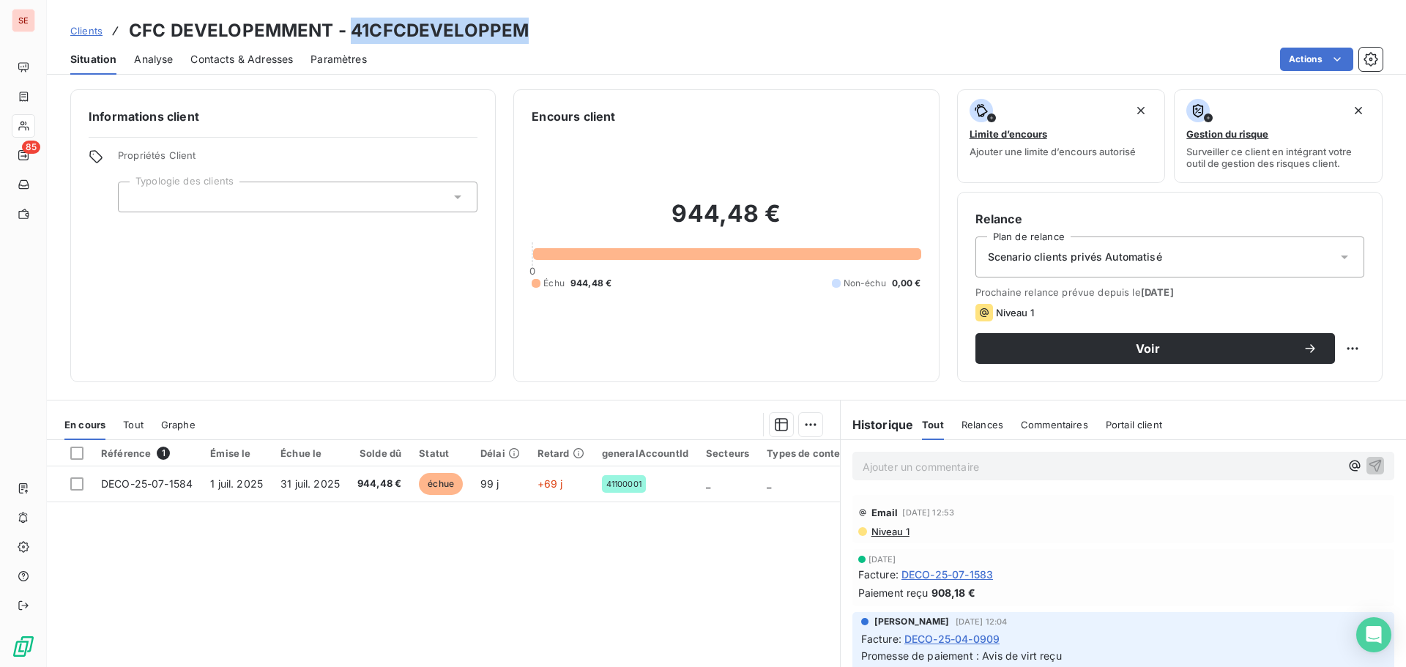
drag, startPoint x: 348, startPoint y: 31, endPoint x: 559, endPoint y: 31, distance: 211.6
click at [559, 31] on div "Clients CFC DEVELOPEMMENT - 41CFCDEVELOPPEM" at bounding box center [726, 31] width 1359 height 26
copy h3 "41CFCDEVELOPPEM"
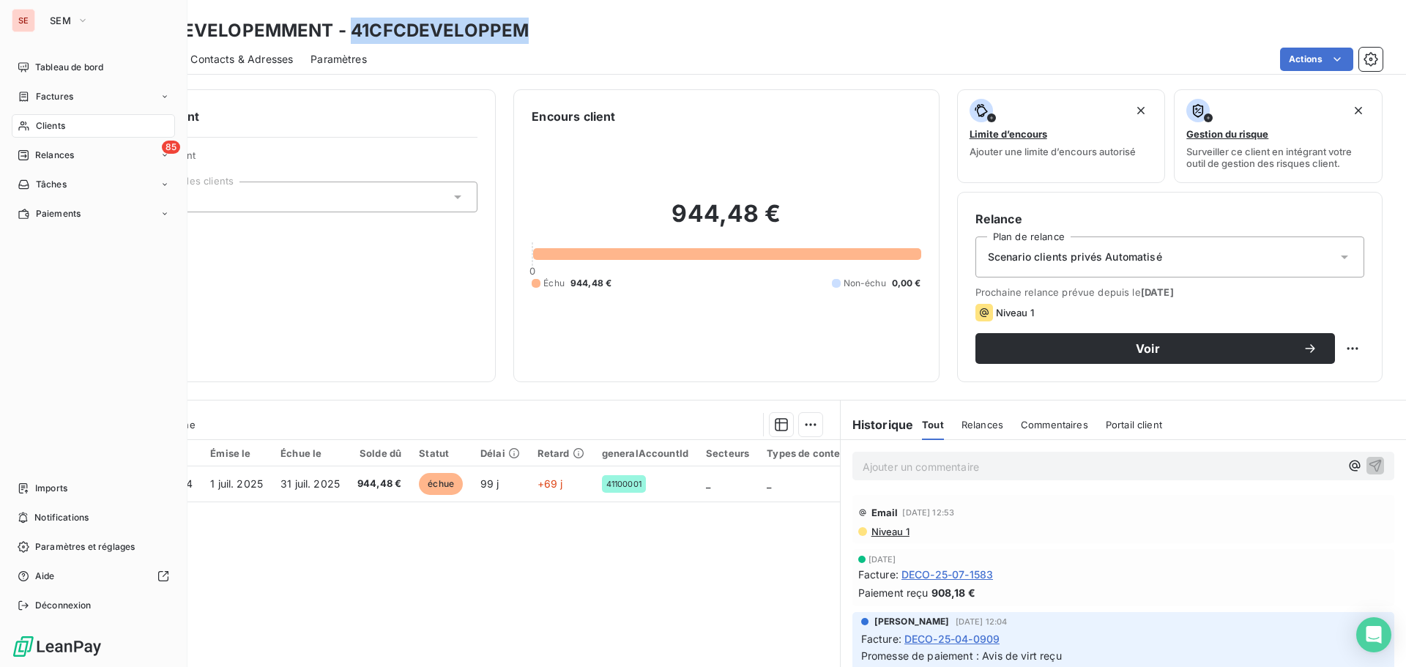
click at [70, 111] on nav "Tableau de bord Factures Clients 85 Relances Tâches Paiements" at bounding box center [93, 141] width 163 height 170
click at [64, 122] on span "Clients" at bounding box center [50, 125] width 29 height 13
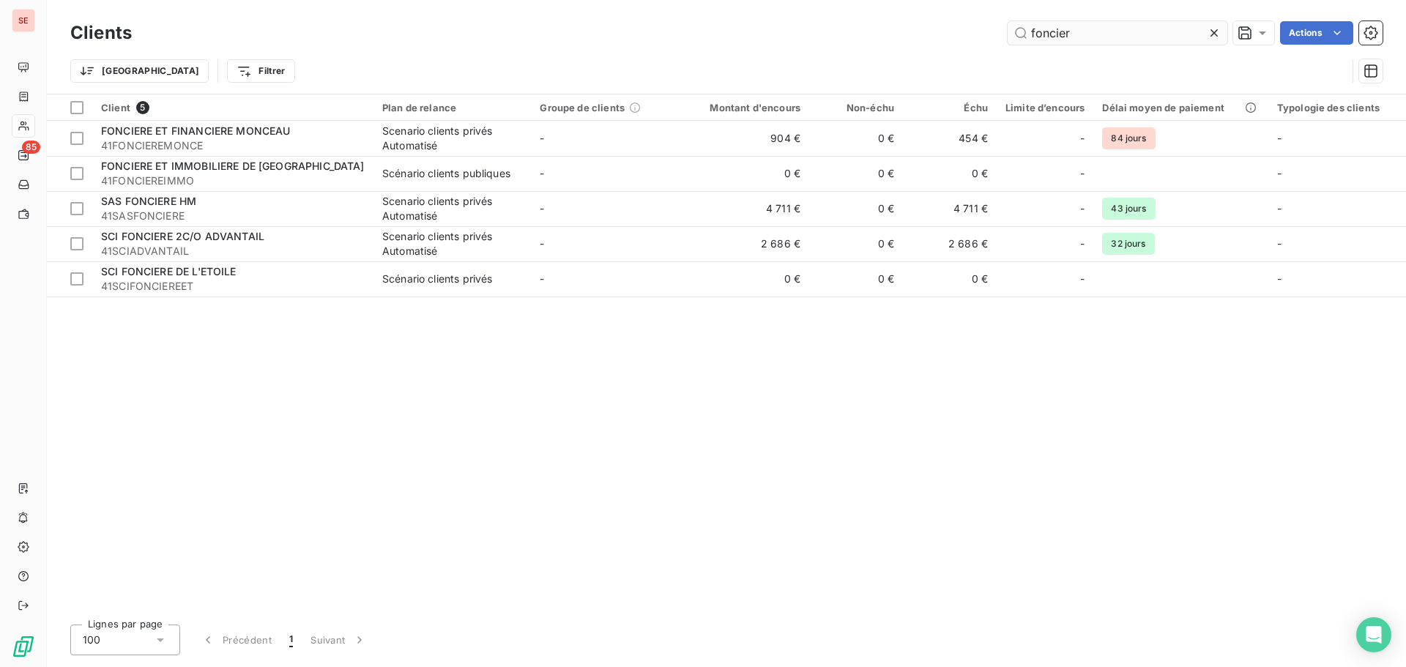
drag, startPoint x: 1103, startPoint y: 31, endPoint x: 1023, endPoint y: 22, distance: 80.3
click at [1022, 34] on input "foncier" at bounding box center [1117, 32] width 220 height 23
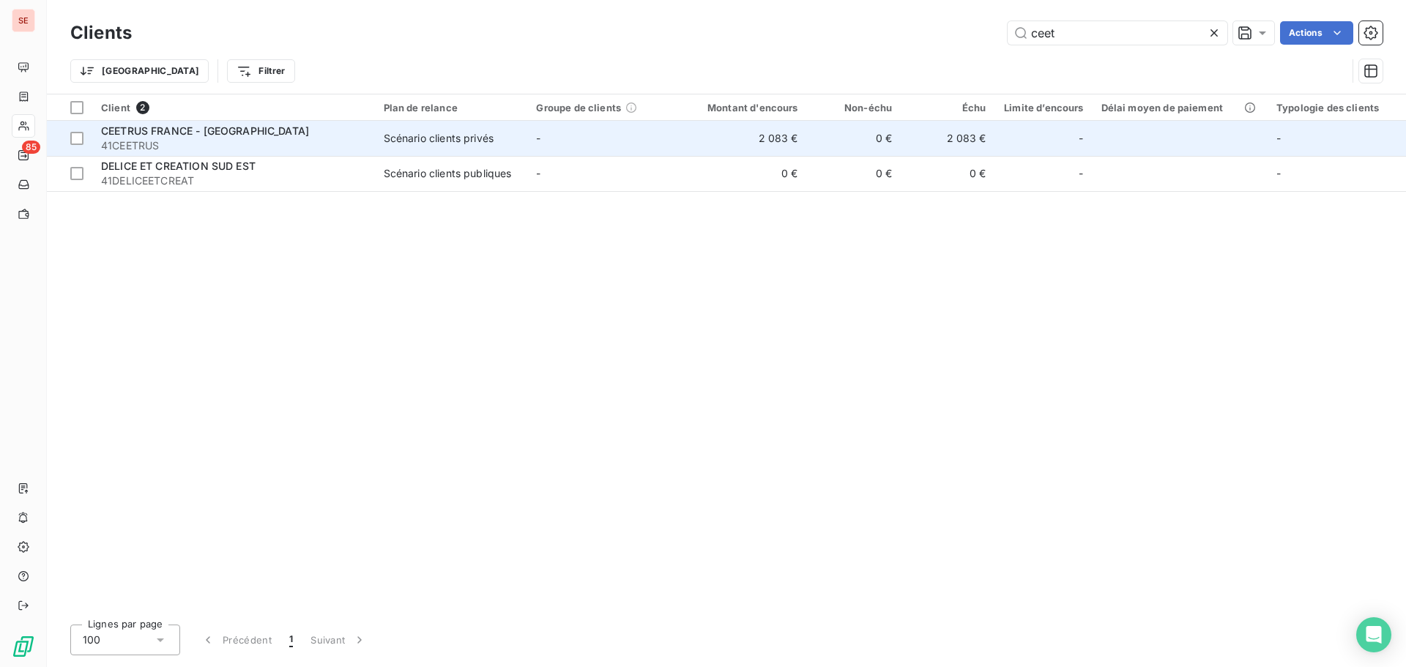
type input "ceet"
click at [264, 143] on span "41CEETRUS" at bounding box center [233, 145] width 265 height 15
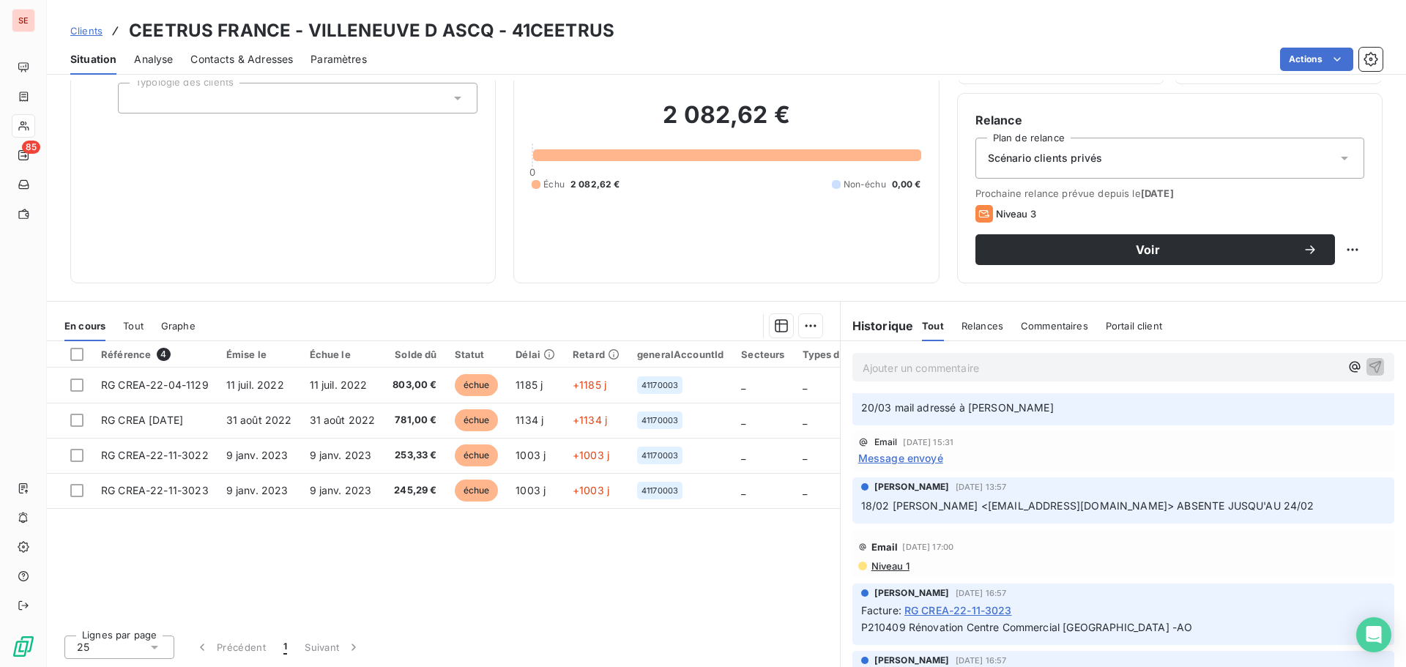
scroll to position [124, 0]
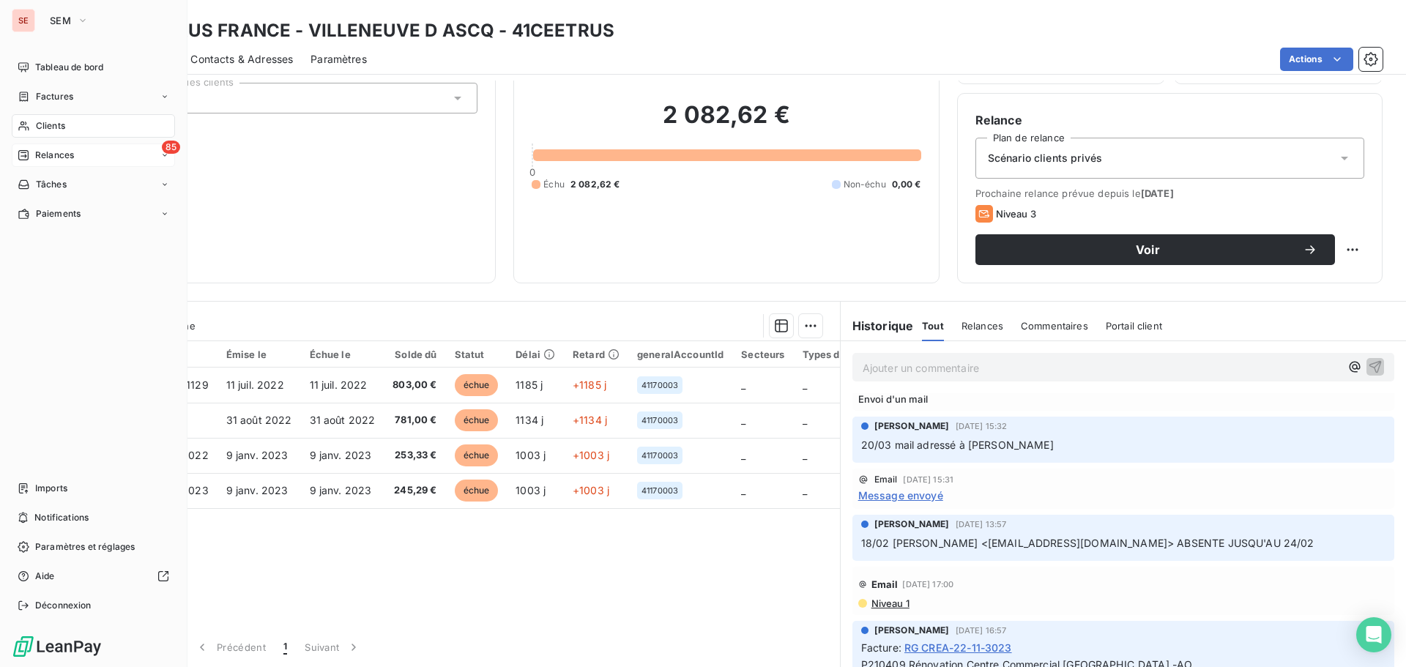
click at [66, 158] on span "Relances" at bounding box center [54, 155] width 39 height 13
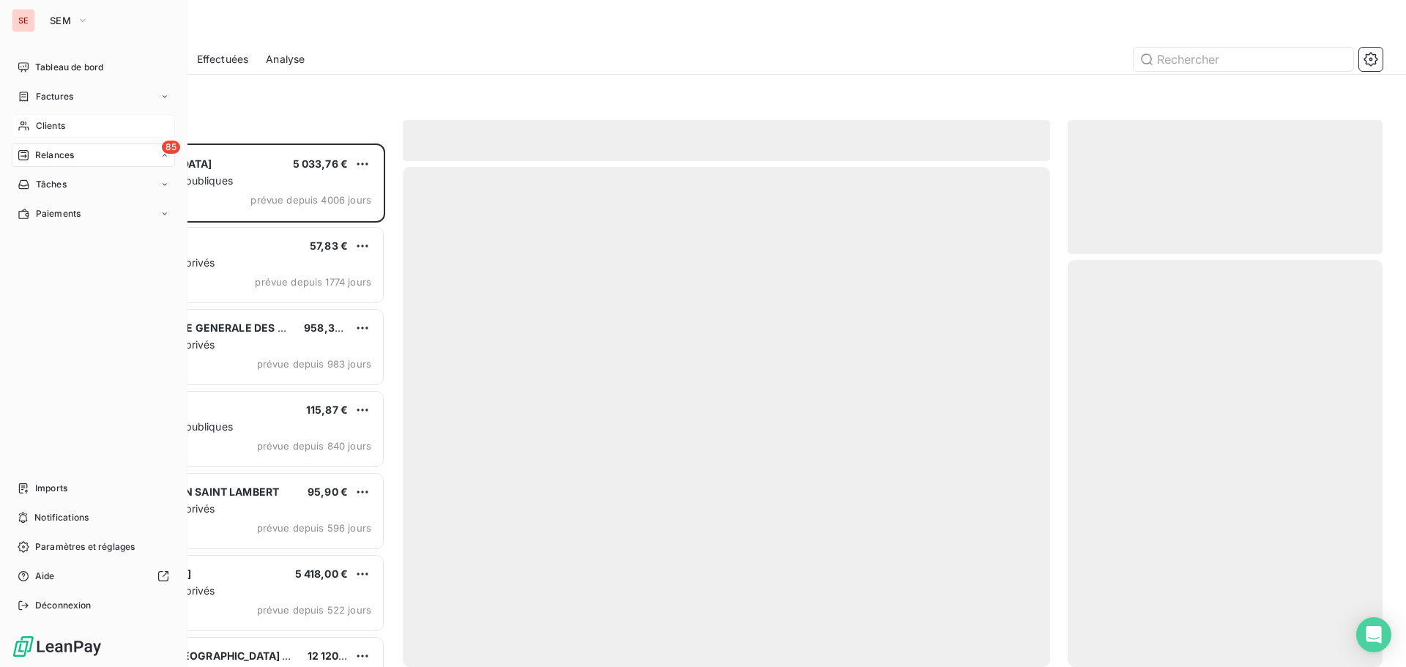
scroll to position [512, 304]
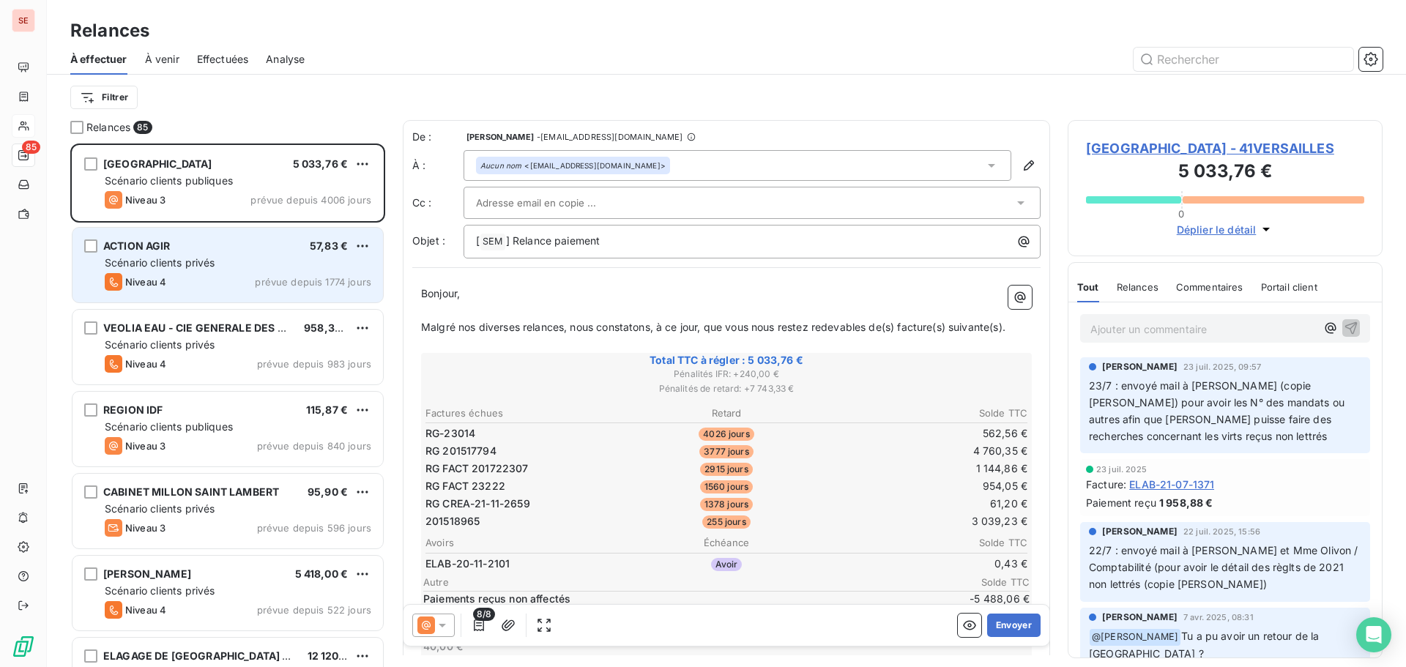
click at [250, 252] on div "ACTION AGIR 57,83 €" at bounding box center [238, 245] width 266 height 13
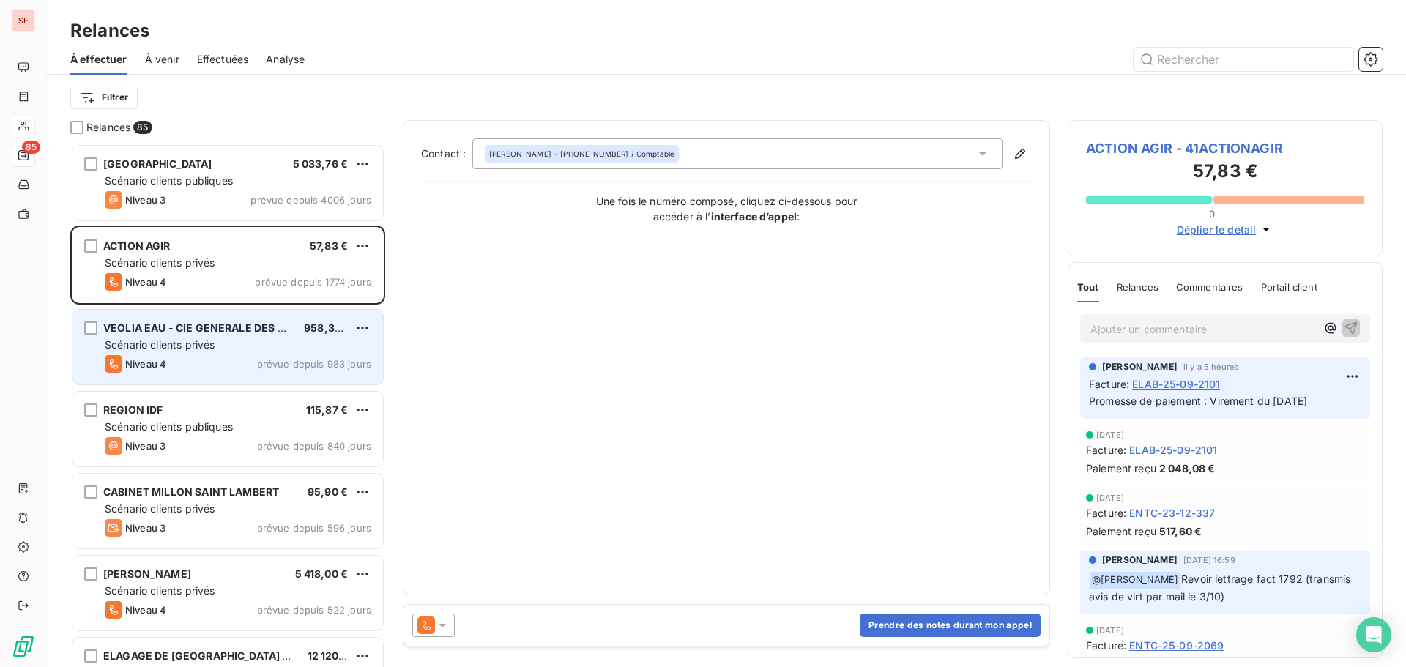
click at [234, 341] on div "Scénario clients privés" at bounding box center [238, 344] width 266 height 15
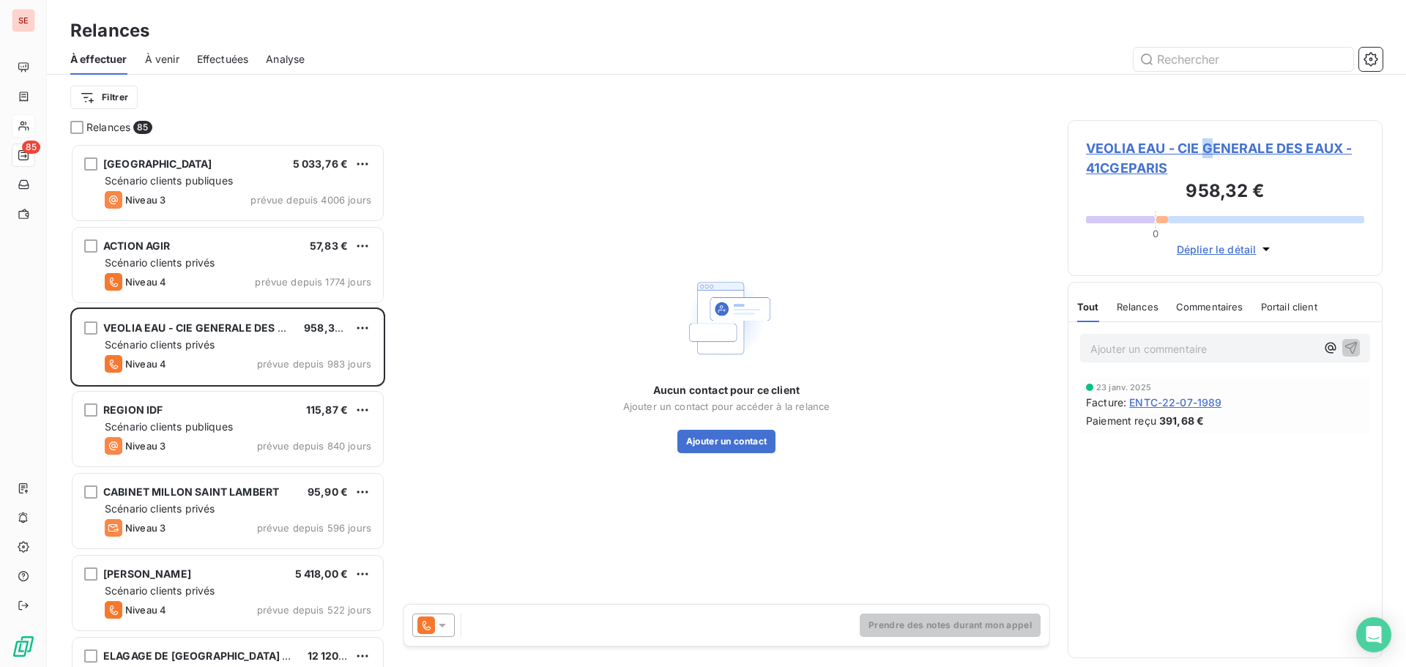
click at [1206, 148] on span "VEOLIA EAU - CIE GENERALE DES EAUX - 41CGEPARIS" at bounding box center [1225, 158] width 278 height 40
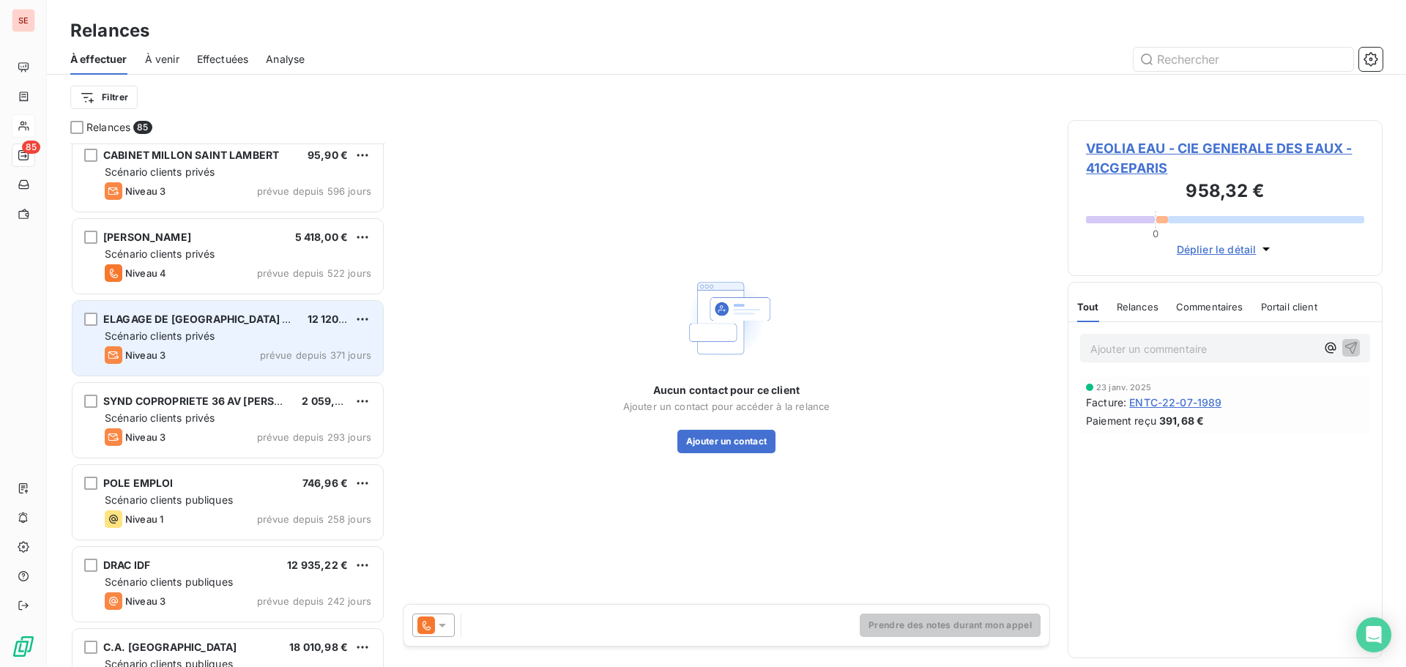
scroll to position [513, 0]
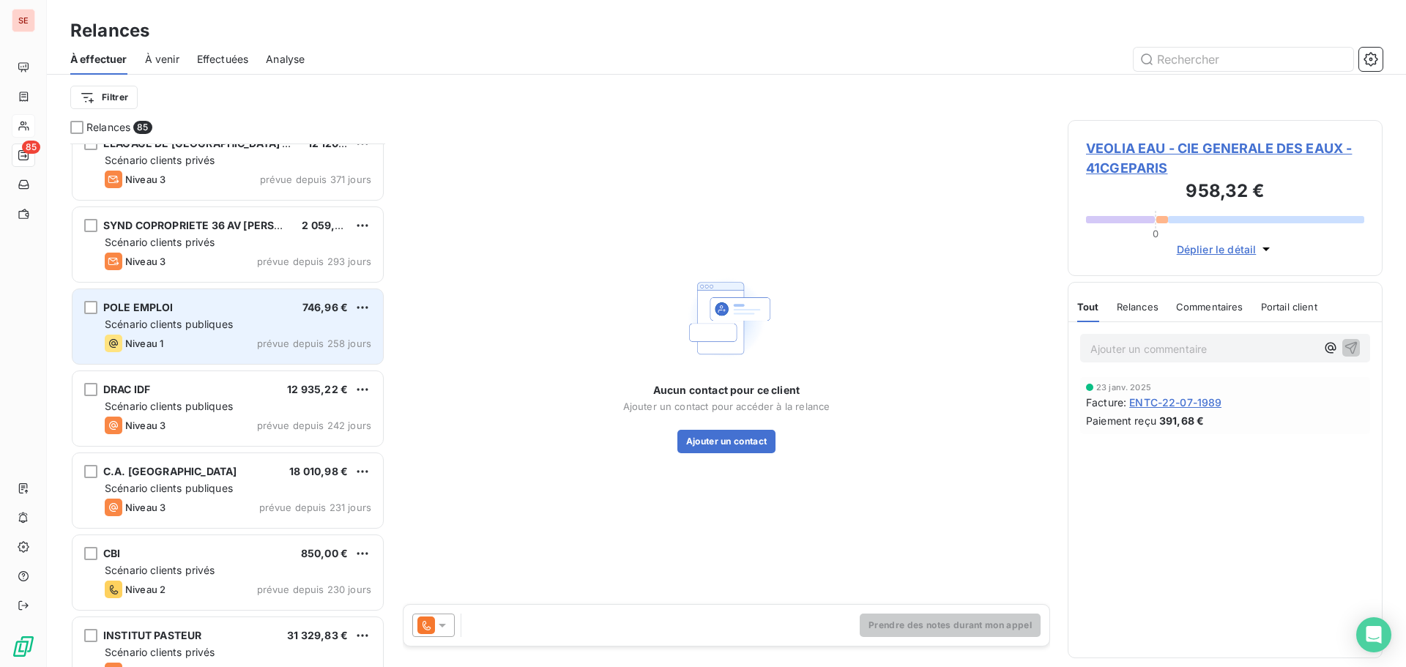
click at [269, 321] on div "Scénario clients publiques" at bounding box center [238, 324] width 266 height 15
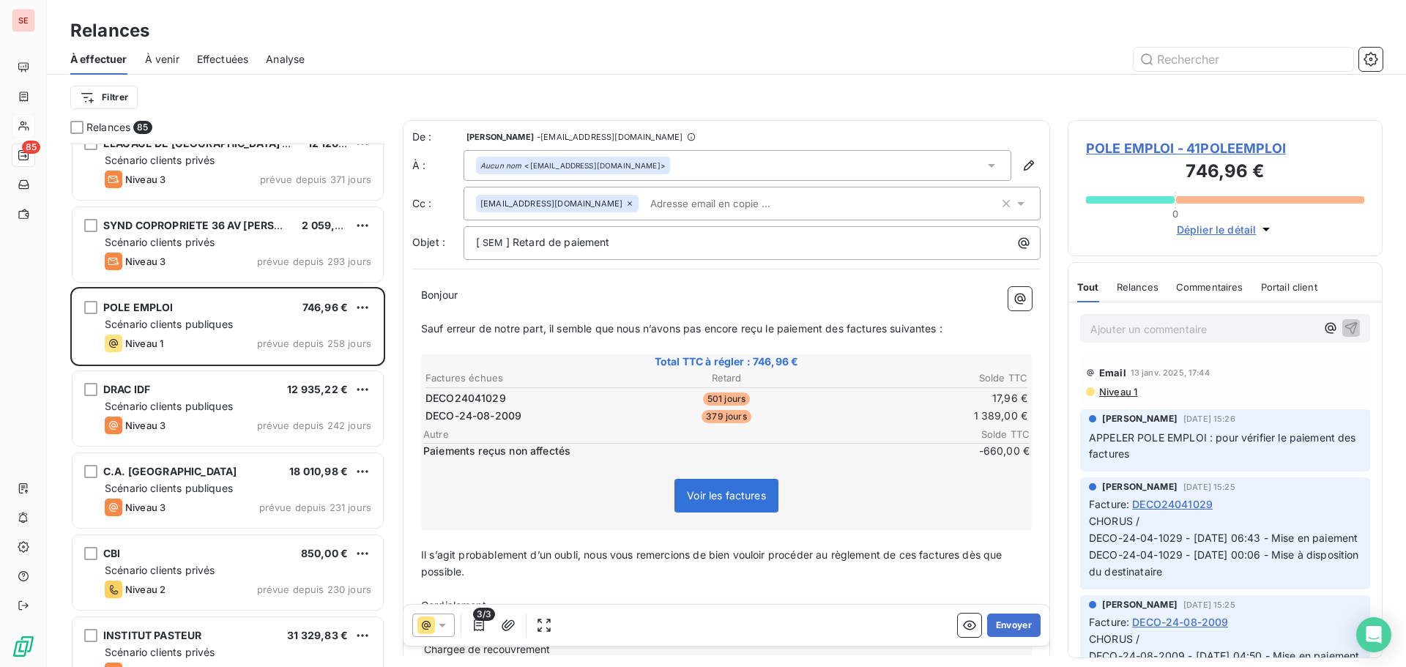
scroll to position [366, 0]
